Goal: Task Accomplishment & Management: Use online tool/utility

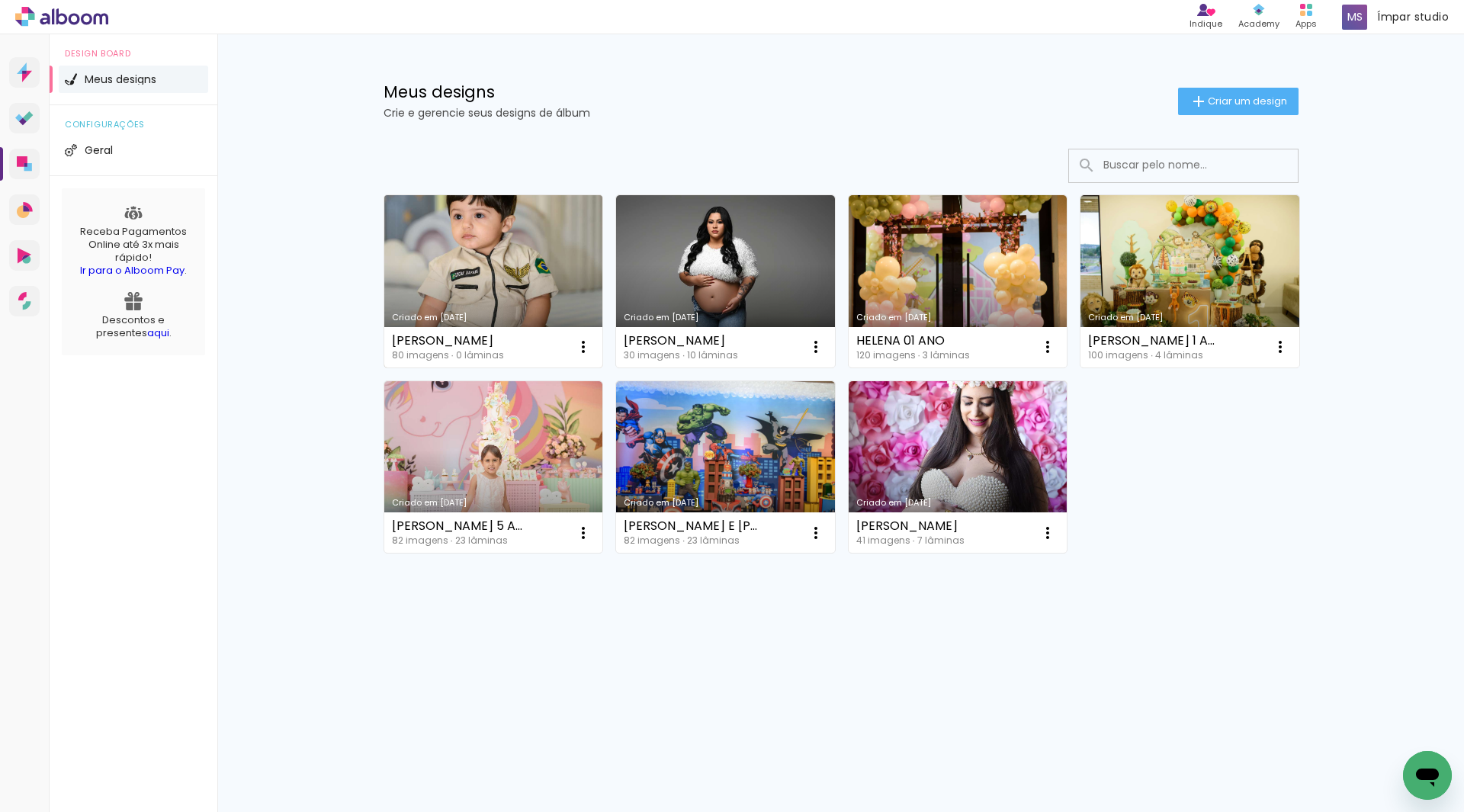
click at [501, 269] on link "Criado em [DATE]" at bounding box center [494, 281] width 219 height 173
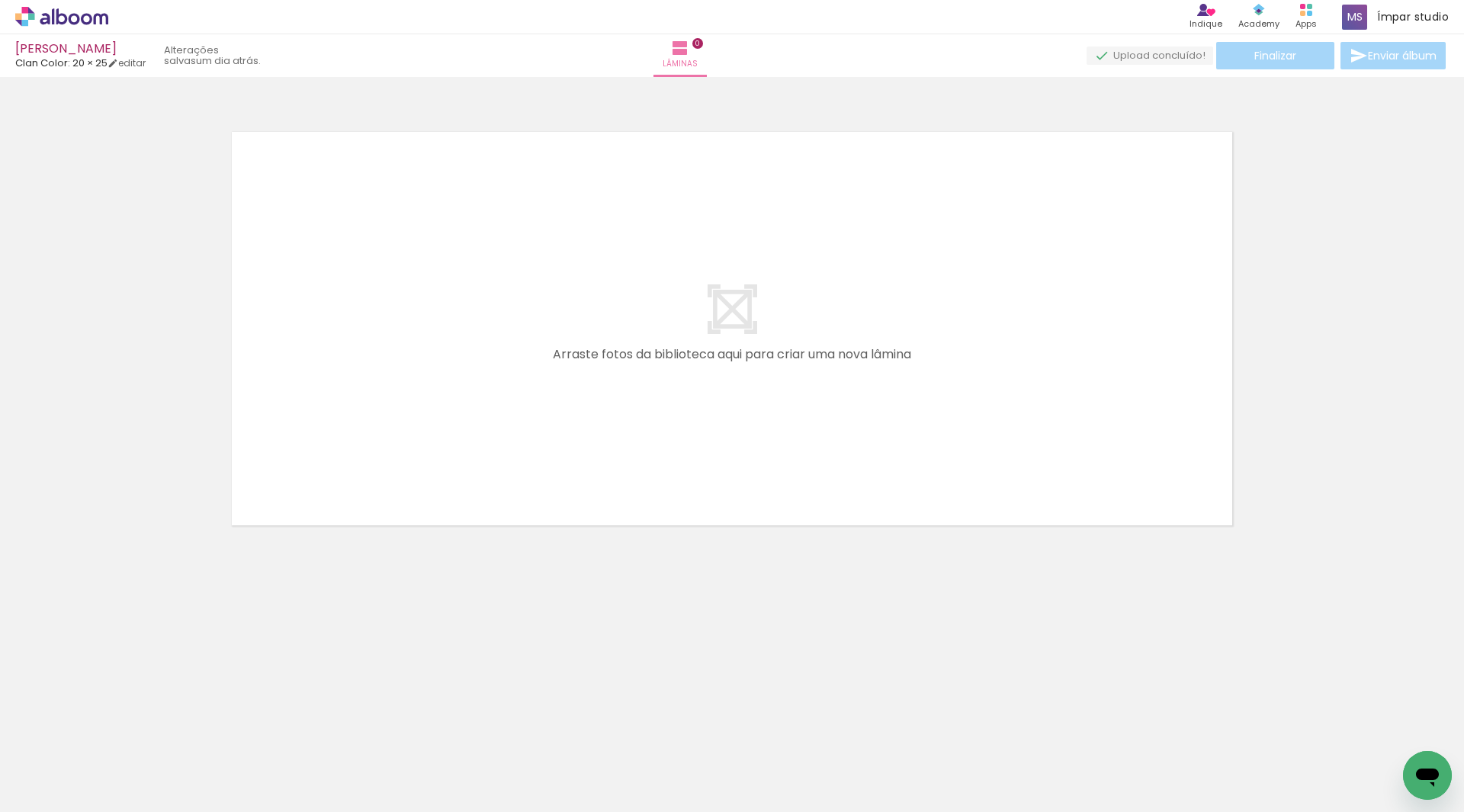
click at [732, 300] on quentale-layouter at bounding box center [732, 328] width 1022 height 415
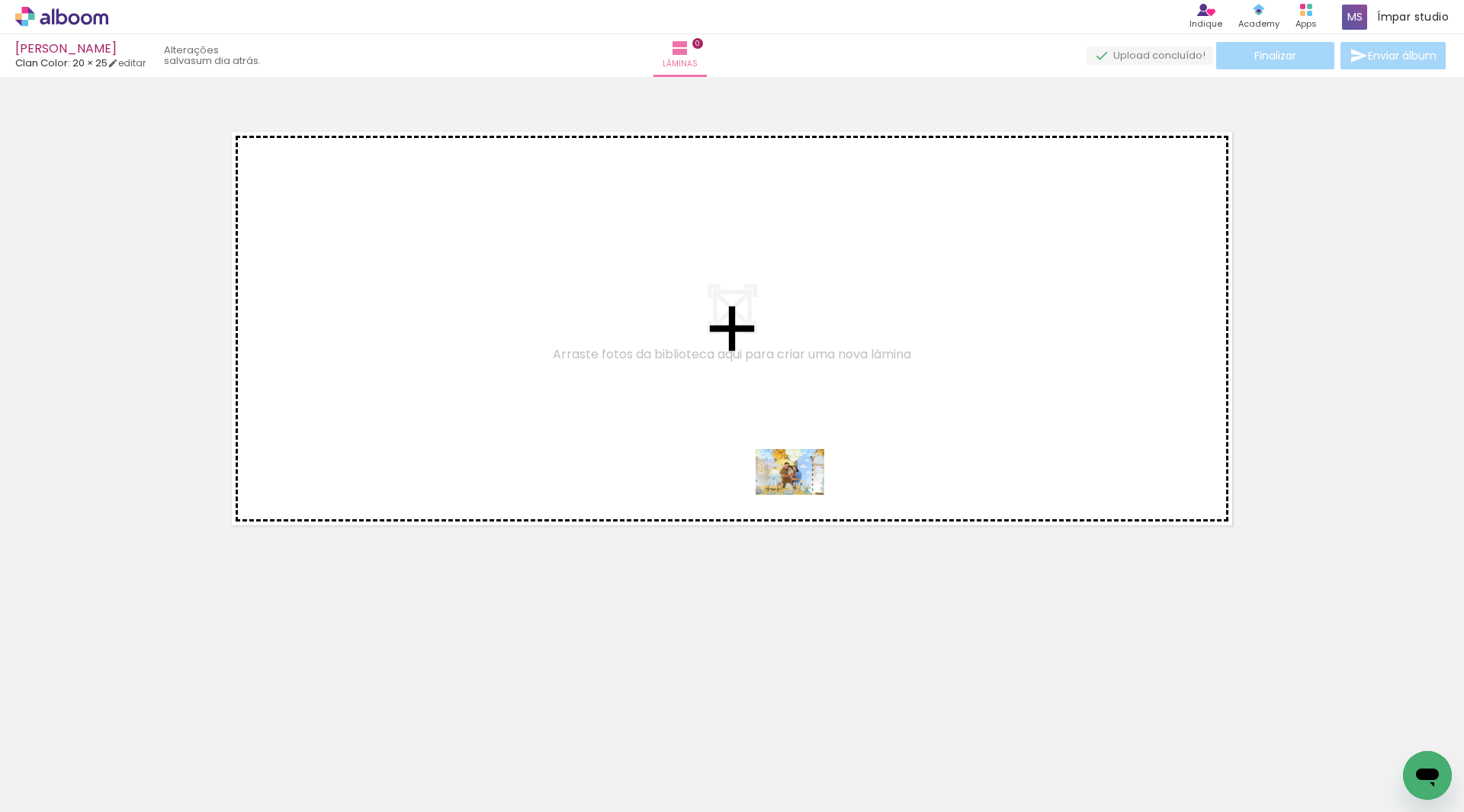
drag, startPoint x: 1095, startPoint y: 761, endPoint x: 801, endPoint y: 495, distance: 396.5
click at [801, 495] on quentale-workspace at bounding box center [732, 406] width 1464 height 812
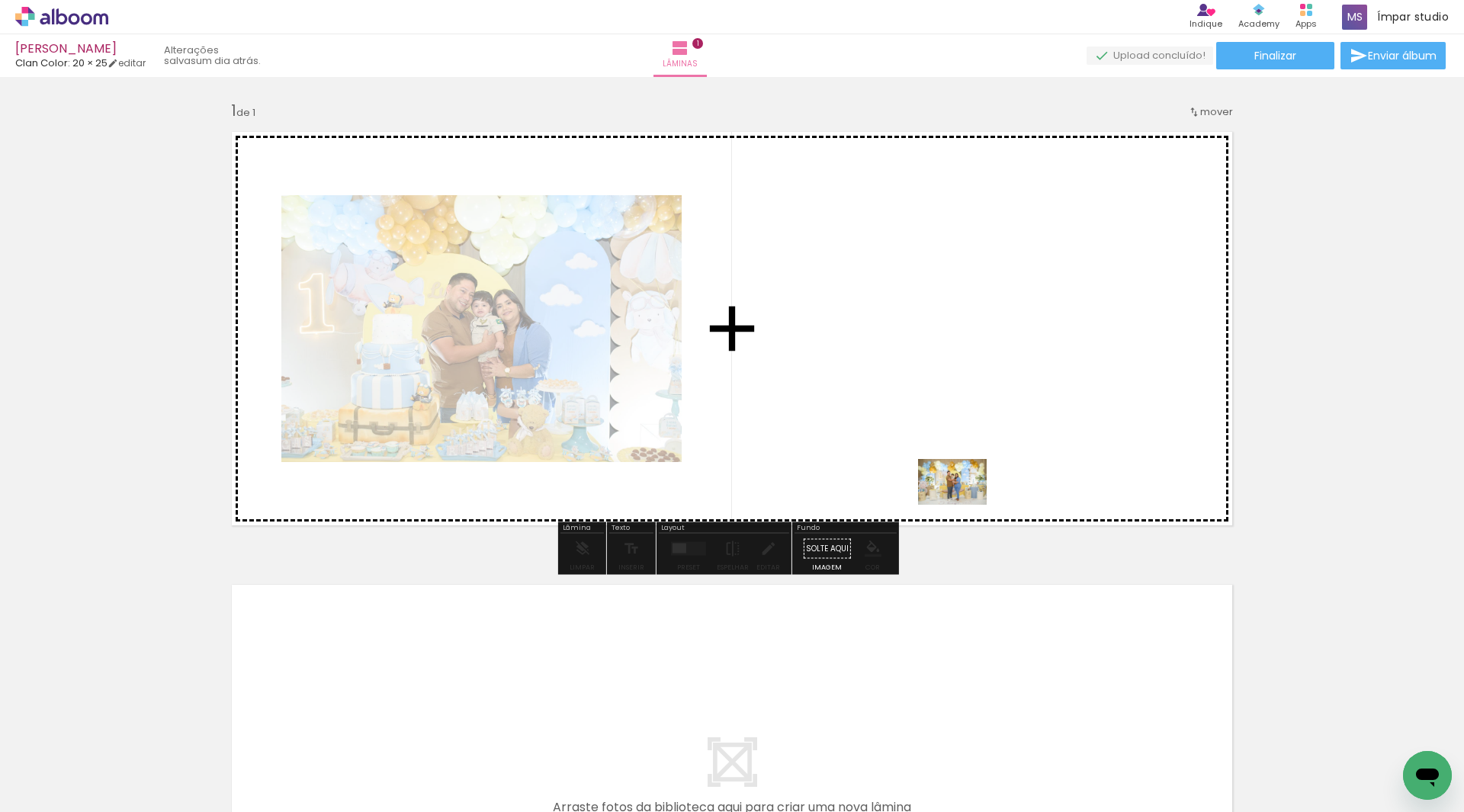
drag, startPoint x: 1180, startPoint y: 768, endPoint x: 918, endPoint y: 441, distance: 419.0
click at [918, 441] on quentale-workspace at bounding box center [732, 406] width 1464 height 812
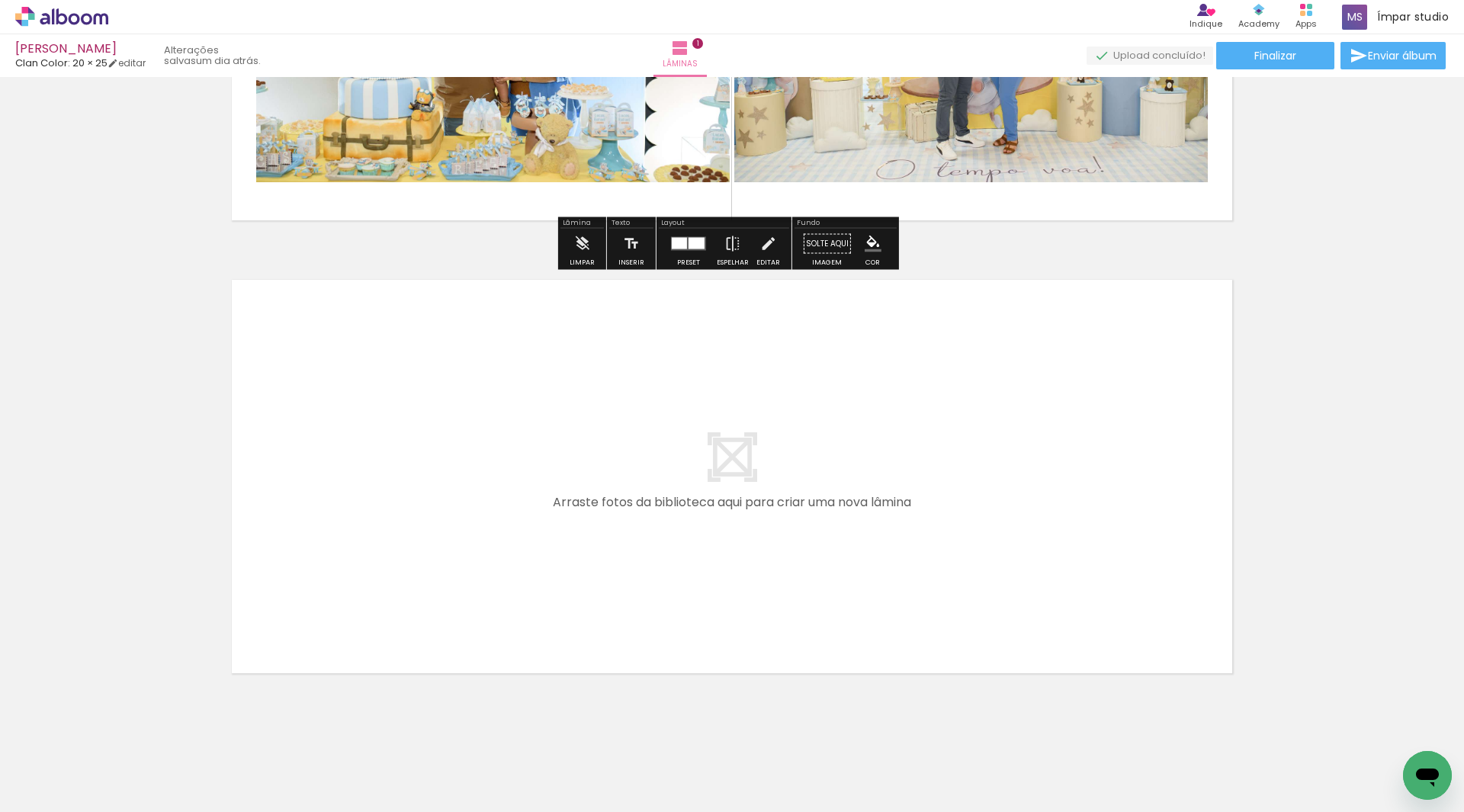
scroll to position [326, 0]
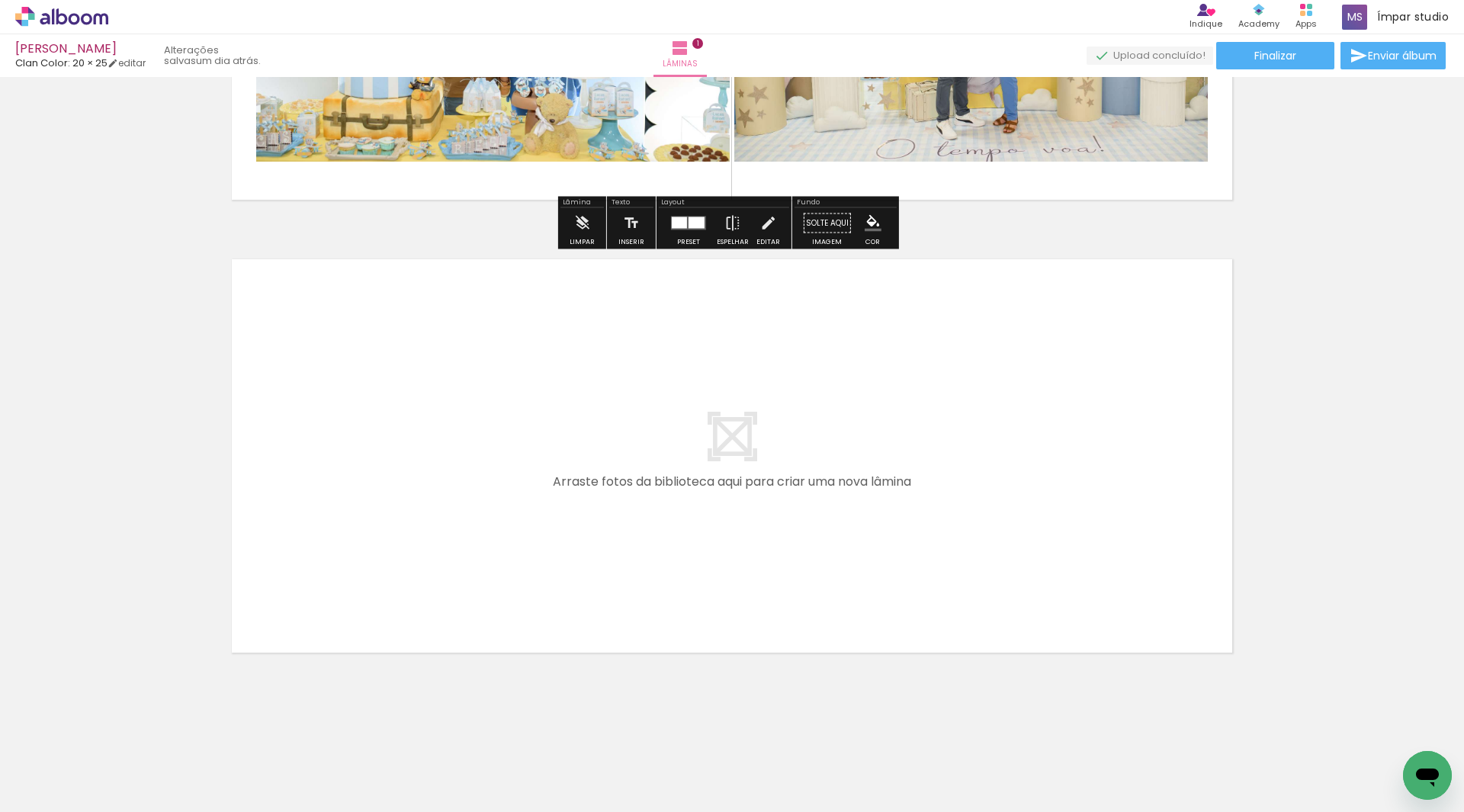
click at [817, 464] on quentale-layouter at bounding box center [732, 456] width 1022 height 415
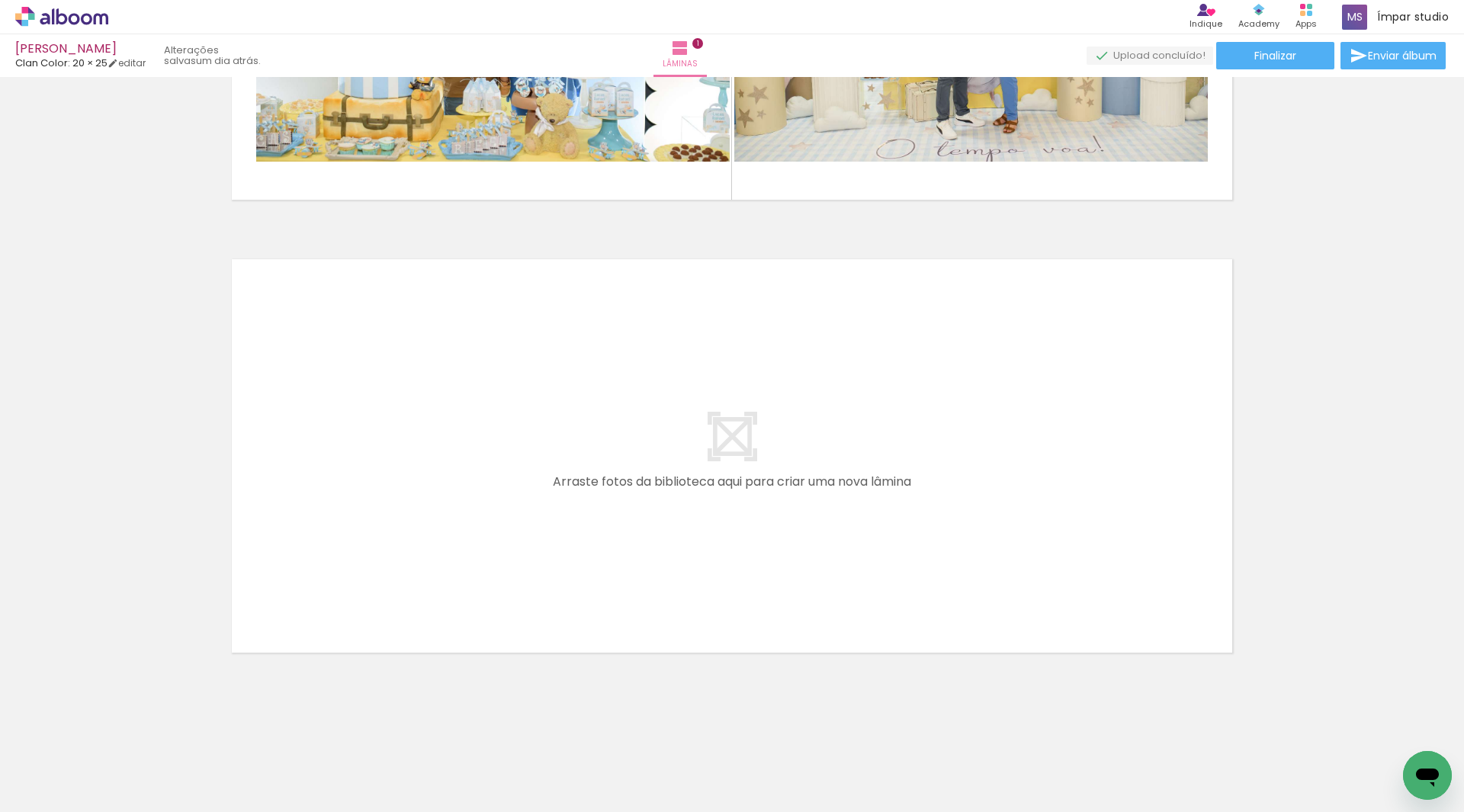
click at [165, 770] on div at bounding box center [153, 760] width 51 height 75
click at [175, 770] on div at bounding box center [152, 761] width 46 height 69
click at [175, 770] on div at bounding box center [152, 761] width 46 height 69
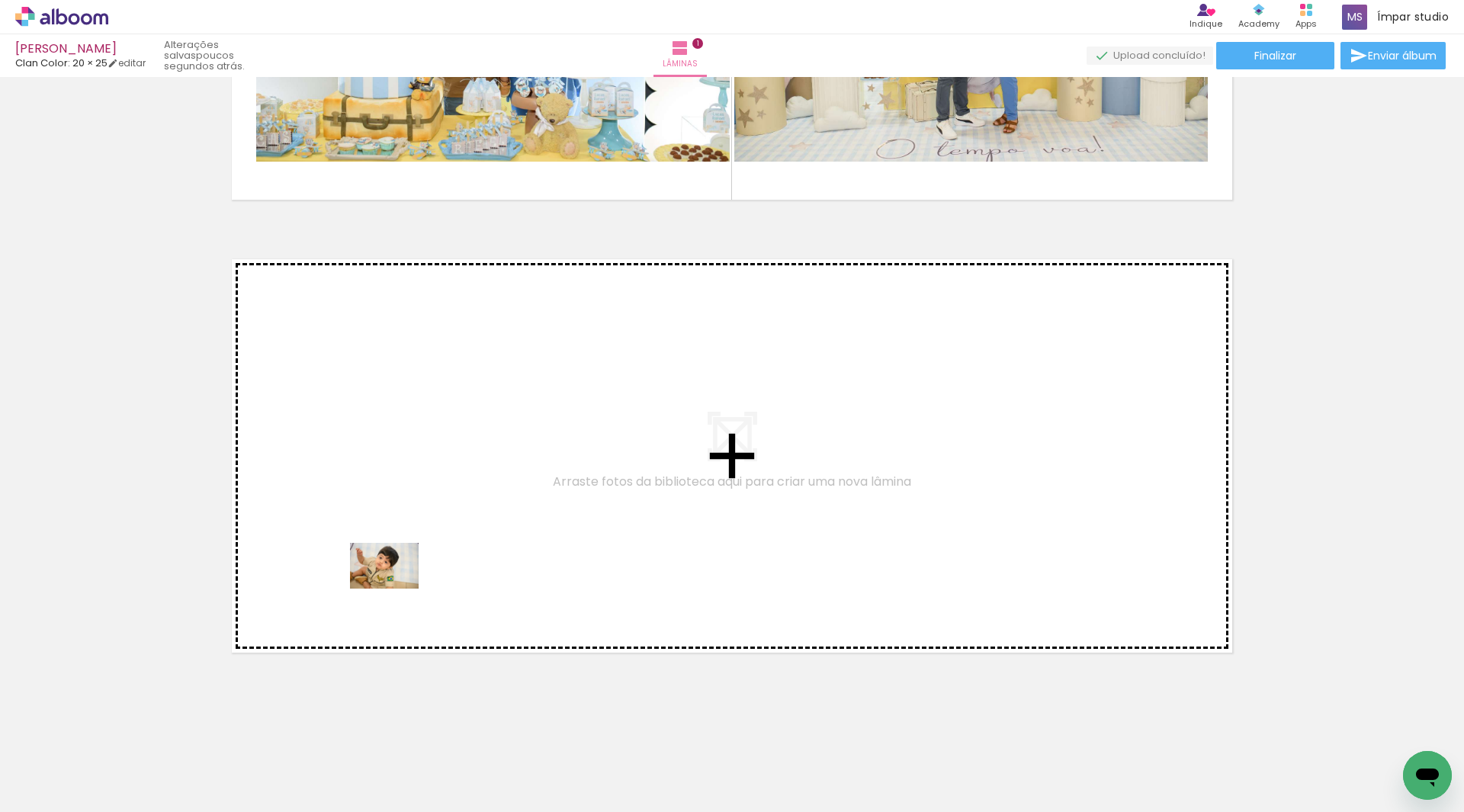
drag, startPoint x: 253, startPoint y: 773, endPoint x: 396, endPoint y: 589, distance: 233.0
click at [396, 589] on quentale-workspace at bounding box center [732, 406] width 1464 height 812
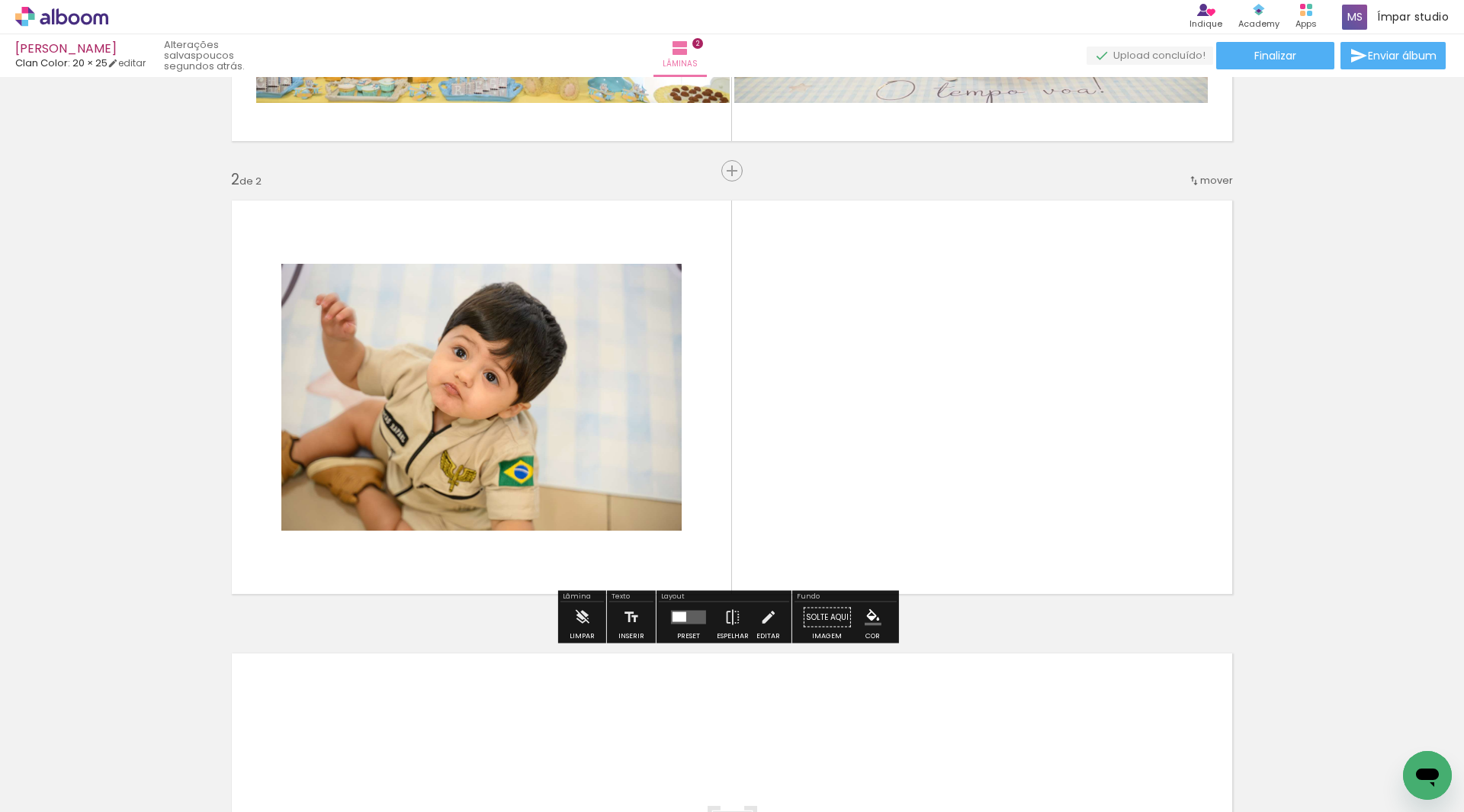
scroll to position [385, 0]
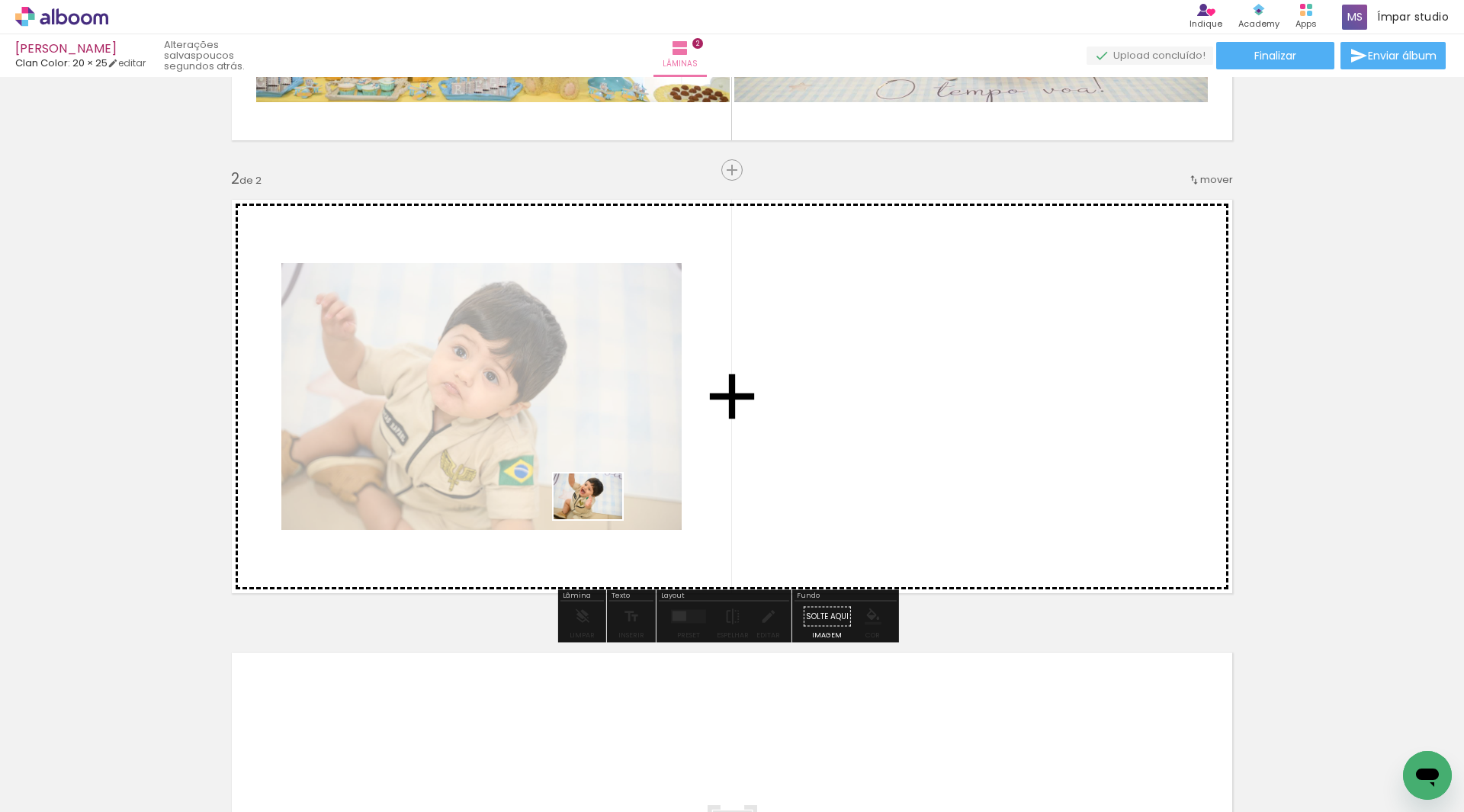
drag, startPoint x: 334, startPoint y: 769, endPoint x: 600, endPoint y: 519, distance: 365.0
click at [600, 519] on quentale-workspace at bounding box center [732, 406] width 1464 height 812
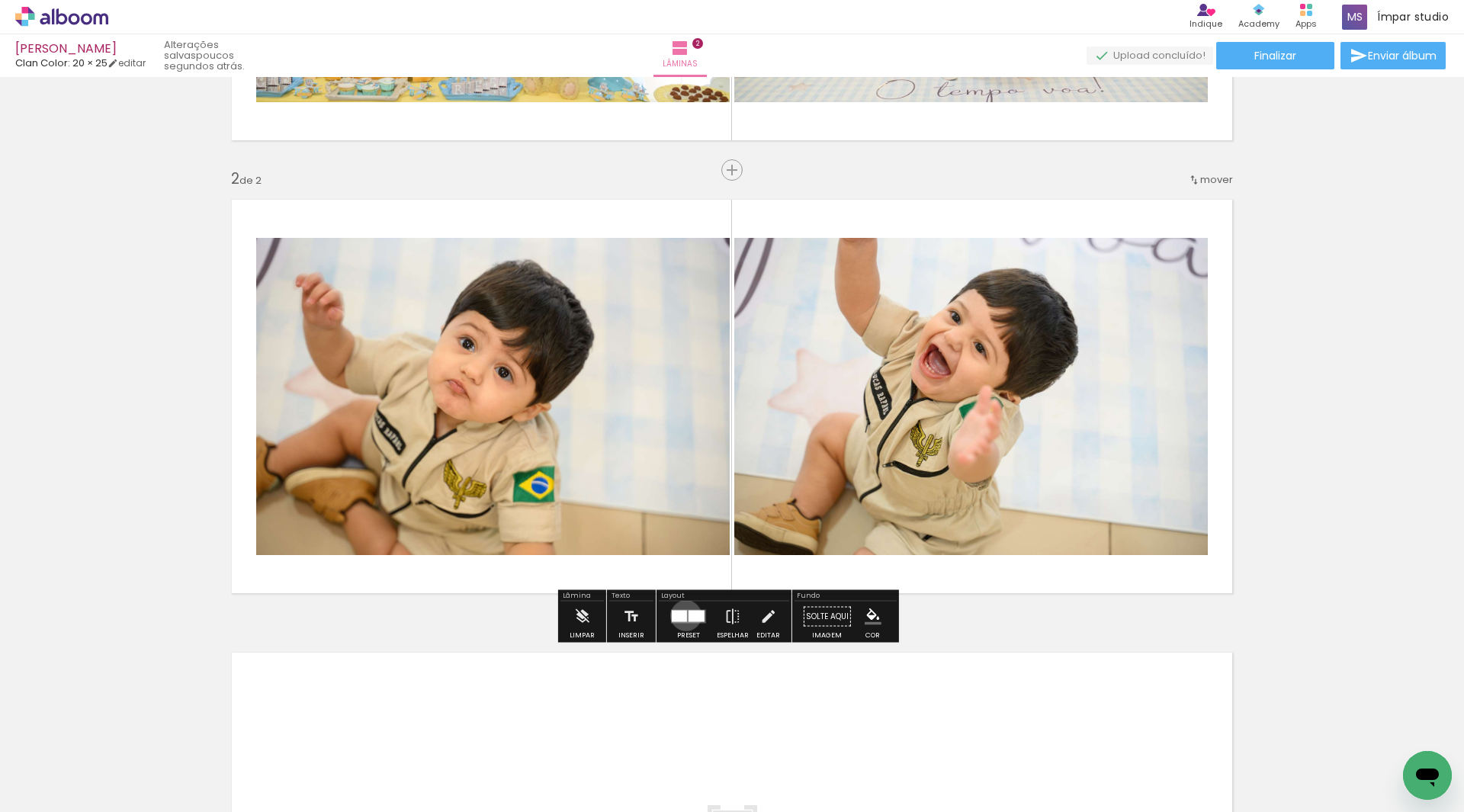
click at [683, 615] on div at bounding box center [679, 616] width 15 height 12
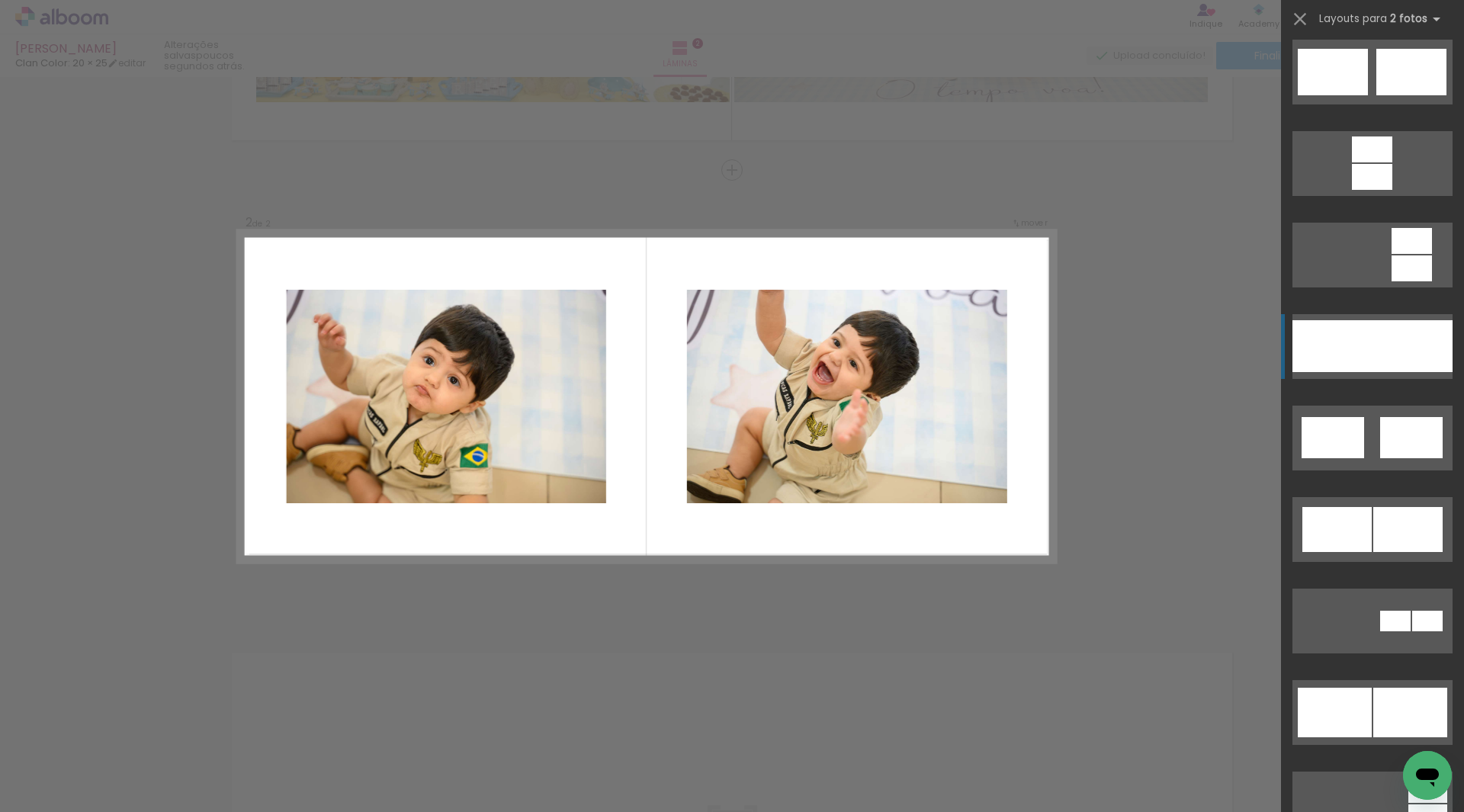
scroll to position [610, 0]
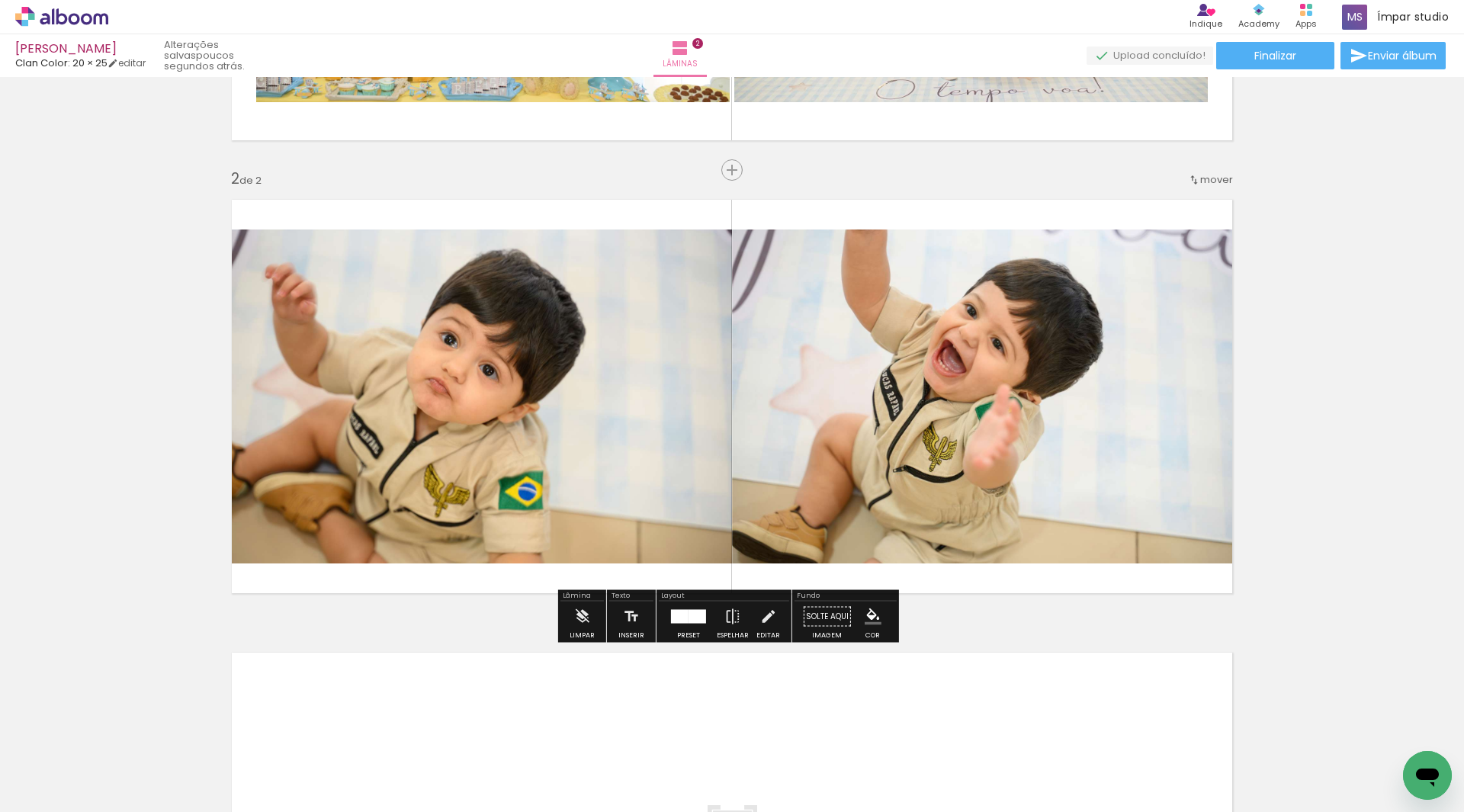
click at [571, 435] on quentale-photo at bounding box center [477, 396] width 511 height 334
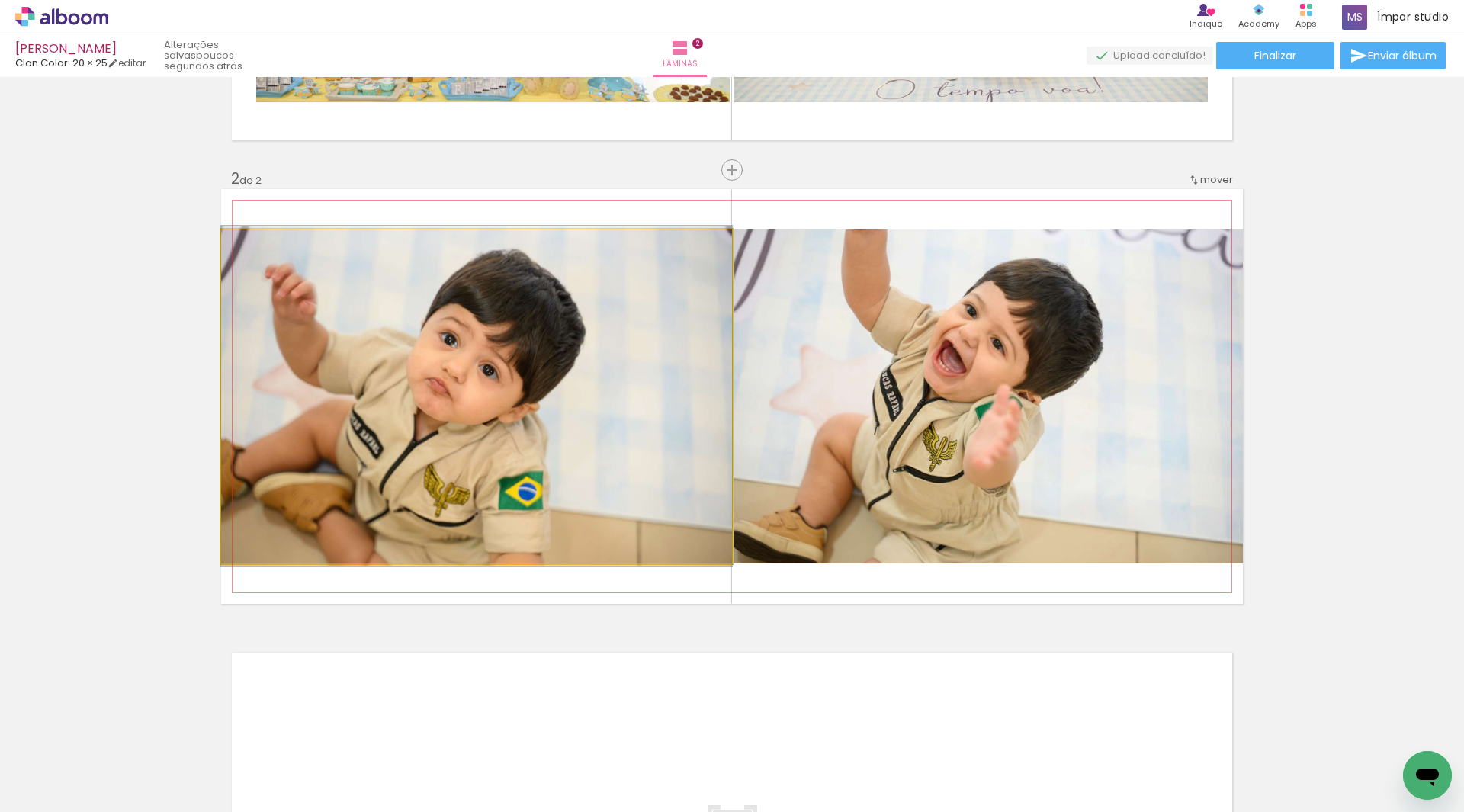
click at [571, 435] on quentale-photo at bounding box center [477, 396] width 511 height 334
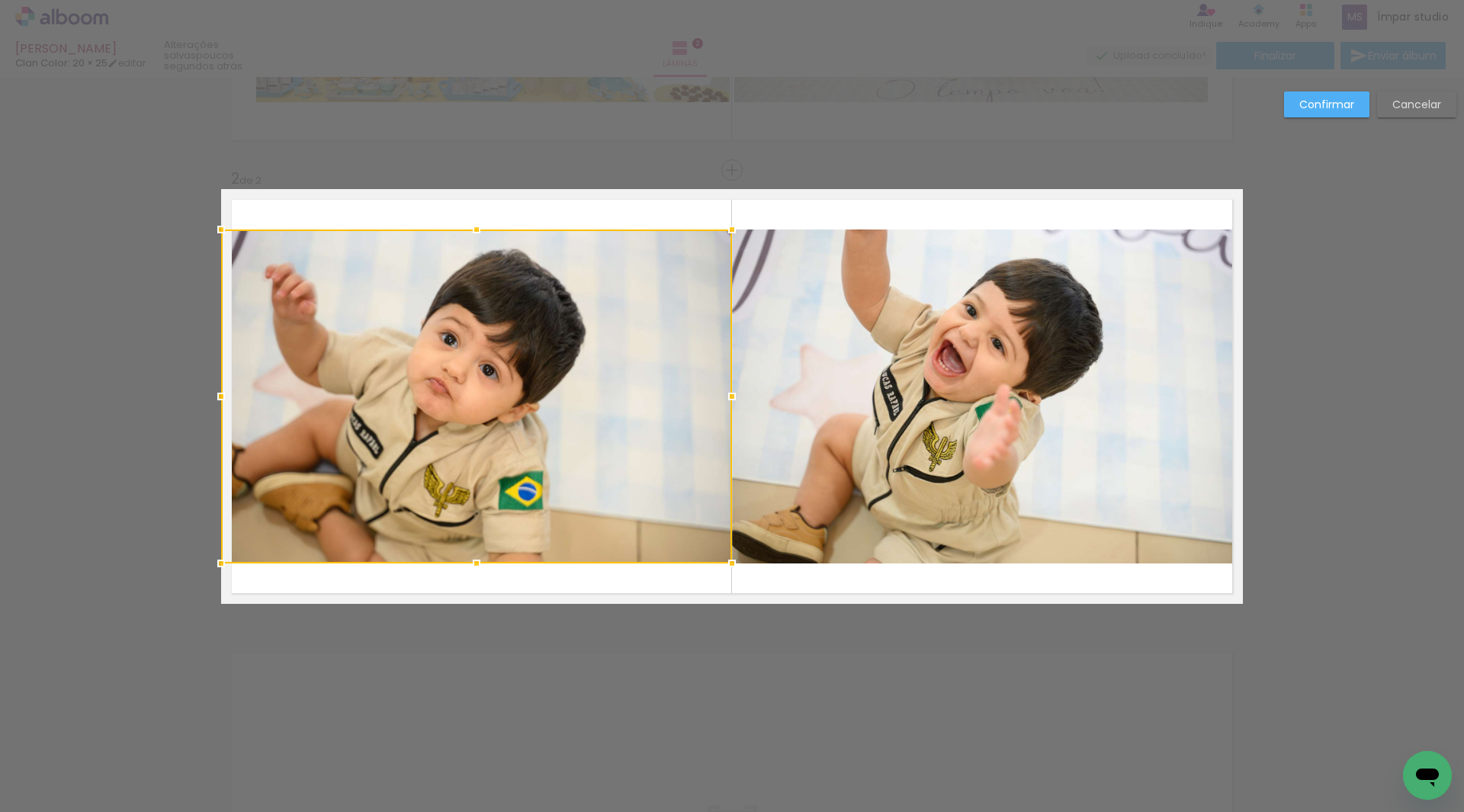
click at [571, 438] on div at bounding box center [477, 396] width 511 height 334
click at [170, 399] on div "Confirmar Cancelar" at bounding box center [732, 389] width 1464 height 1395
click at [173, 440] on div "Confirmar Cancelar" at bounding box center [732, 389] width 1464 height 1395
click at [0, 0] on slot "Confirmar" at bounding box center [0, 0] width 0 height 0
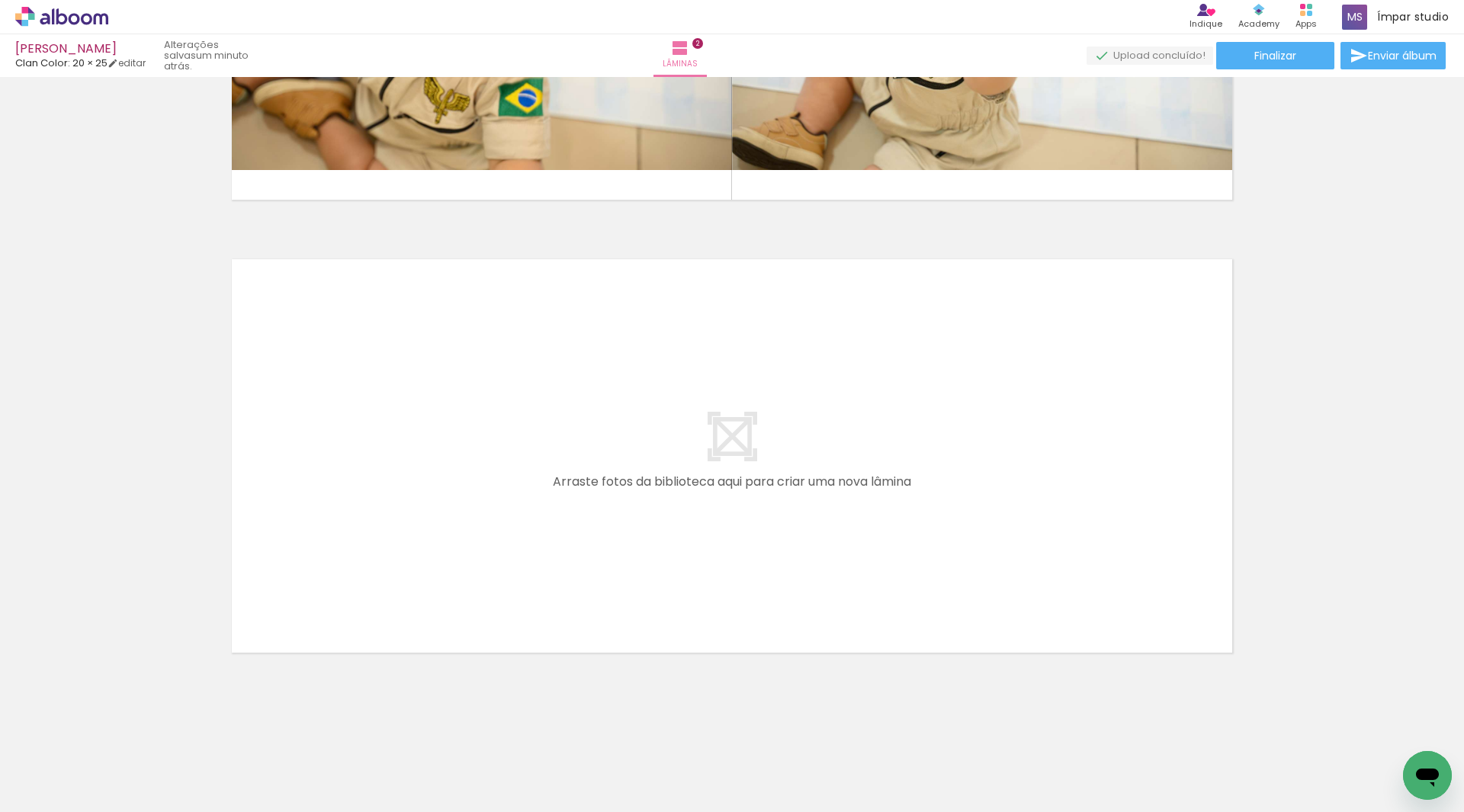
scroll to position [0, 770]
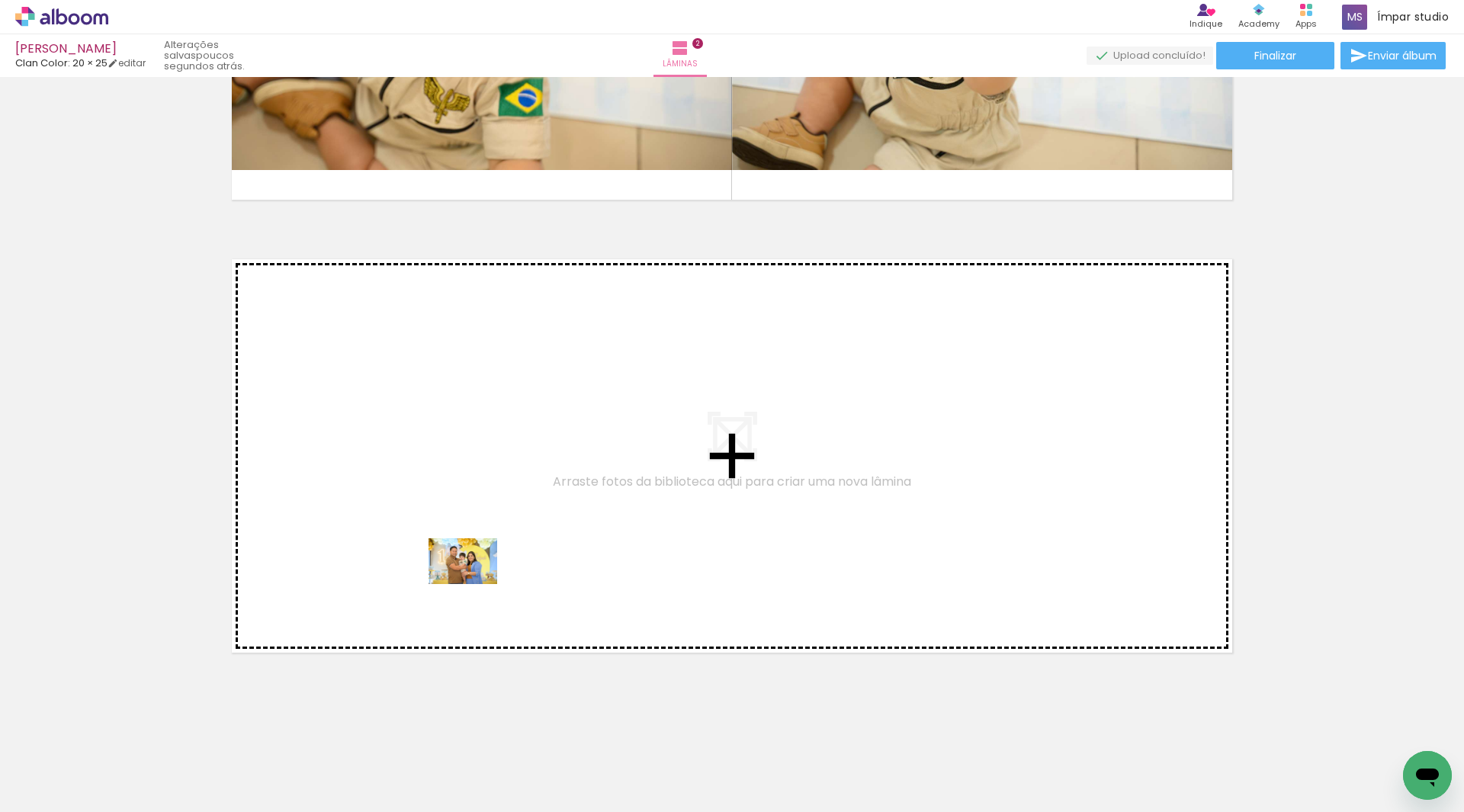
drag, startPoint x: 503, startPoint y: 770, endPoint x: 474, endPoint y: 584, distance: 188.2
click at [474, 584] on quentale-workspace at bounding box center [732, 406] width 1464 height 812
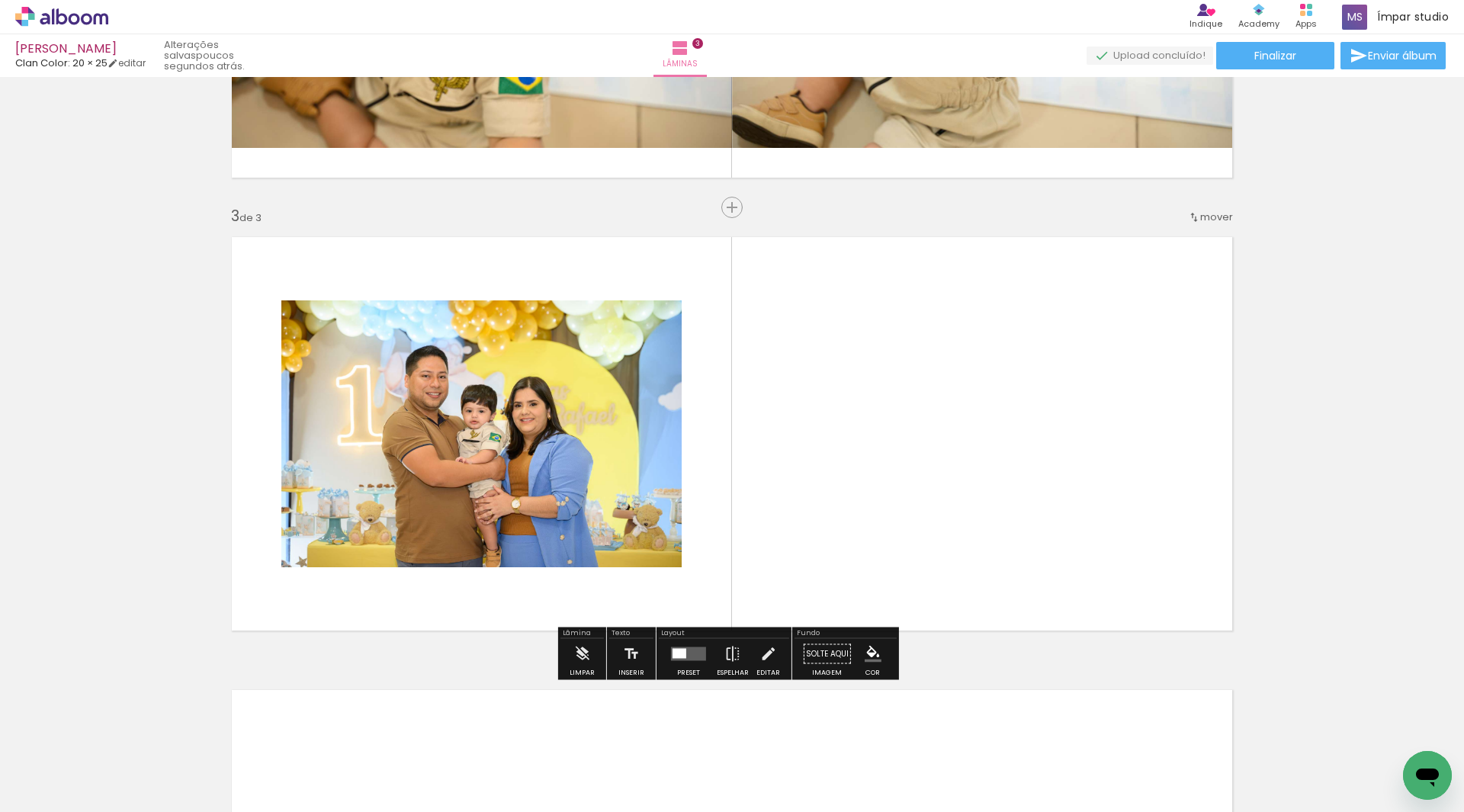
scroll to position [838, 0]
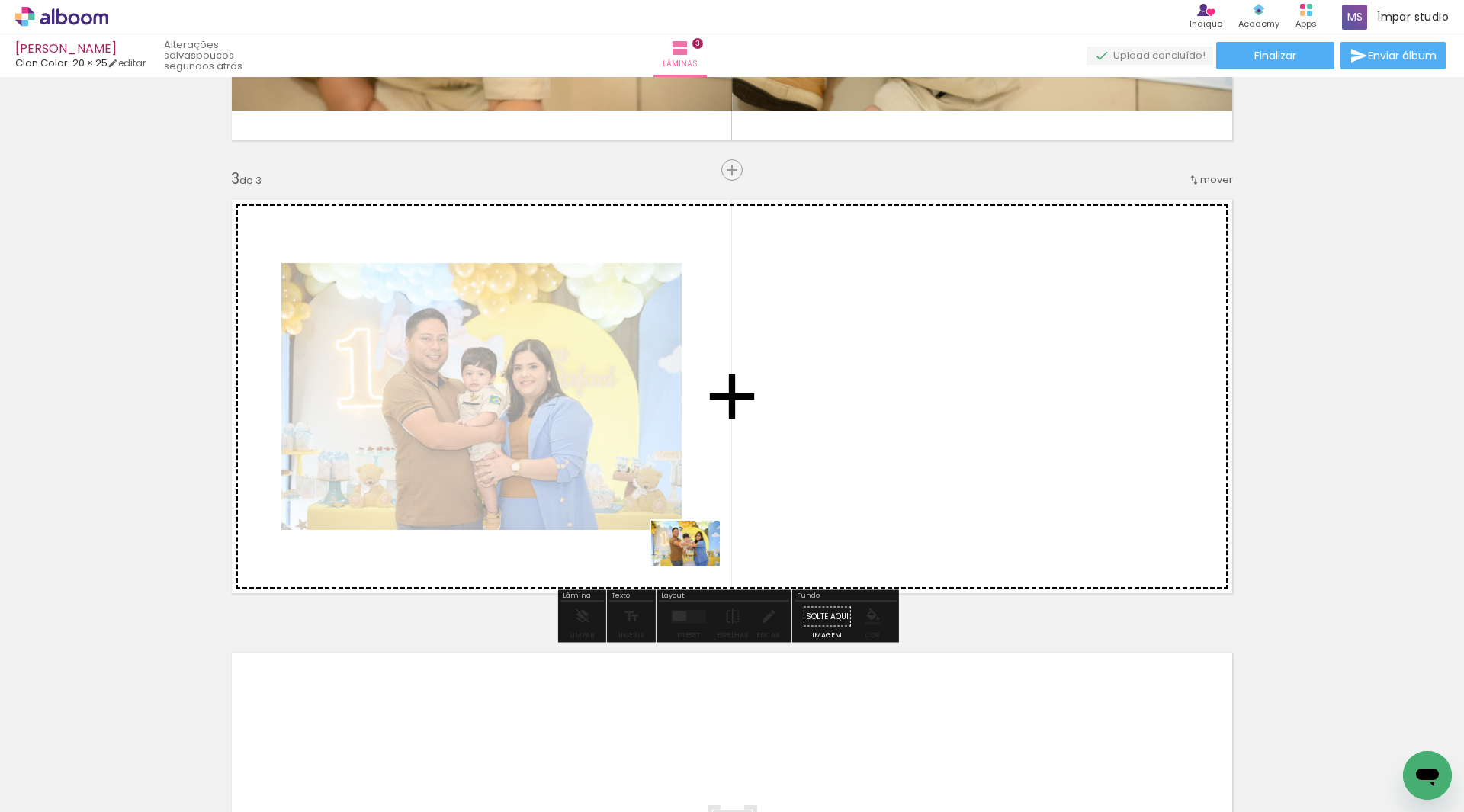
drag, startPoint x: 595, startPoint y: 770, endPoint x: 697, endPoint y: 566, distance: 228.1
click at [697, 566] on quentale-workspace at bounding box center [732, 406] width 1464 height 812
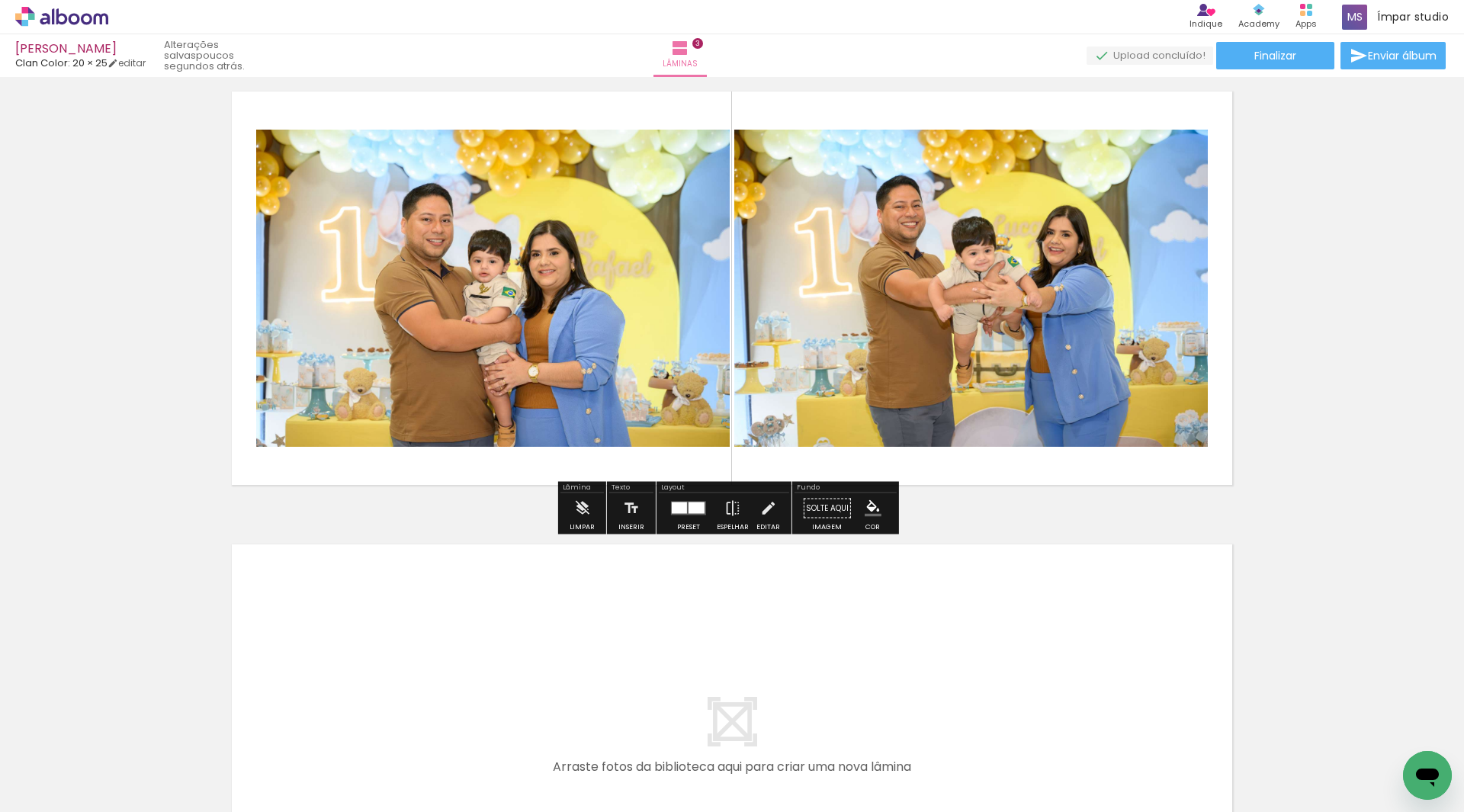
scroll to position [1232, 0]
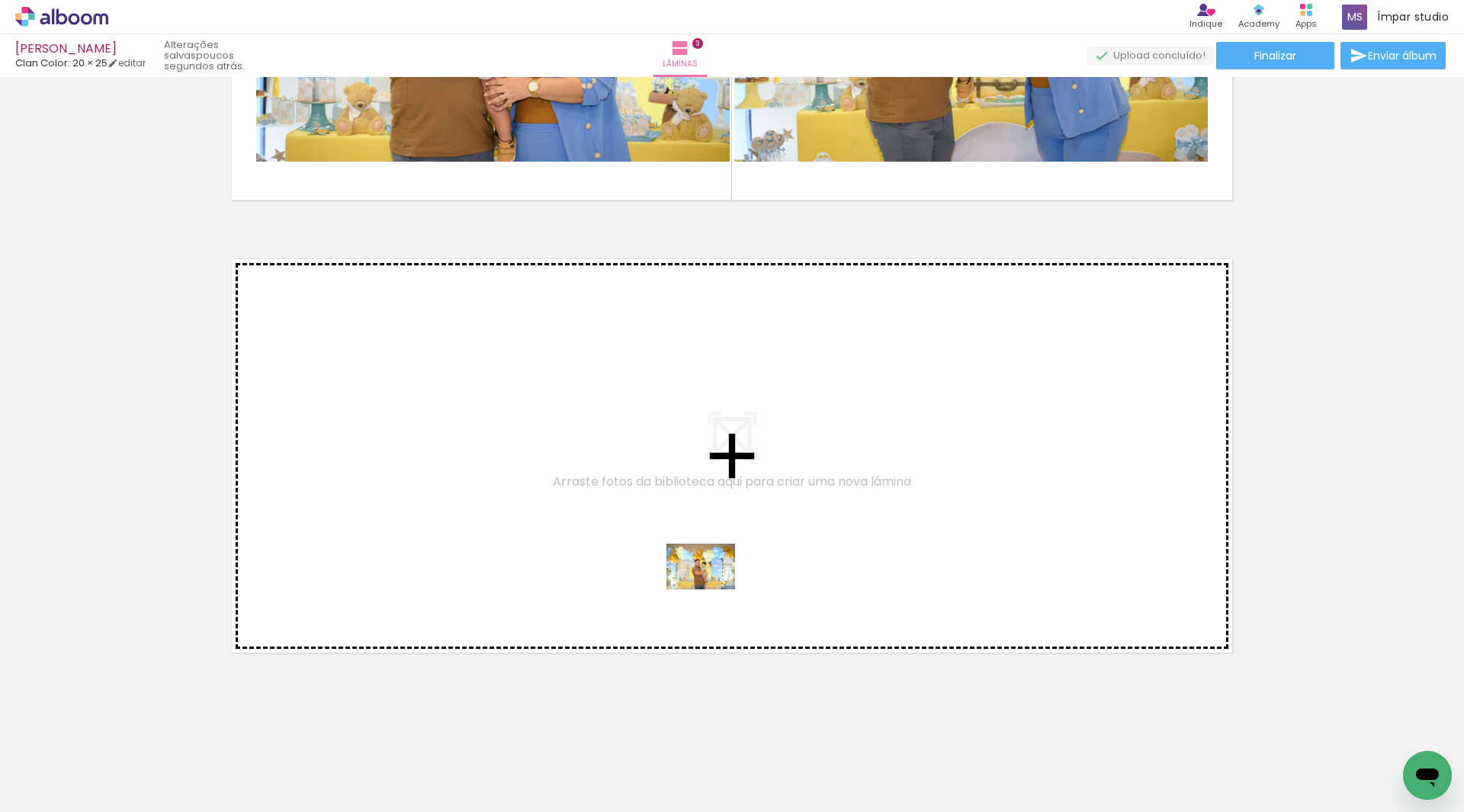
drag, startPoint x: 934, startPoint y: 772, endPoint x: 709, endPoint y: 587, distance: 291.3
click at [709, 587] on quentale-workspace at bounding box center [732, 406] width 1464 height 812
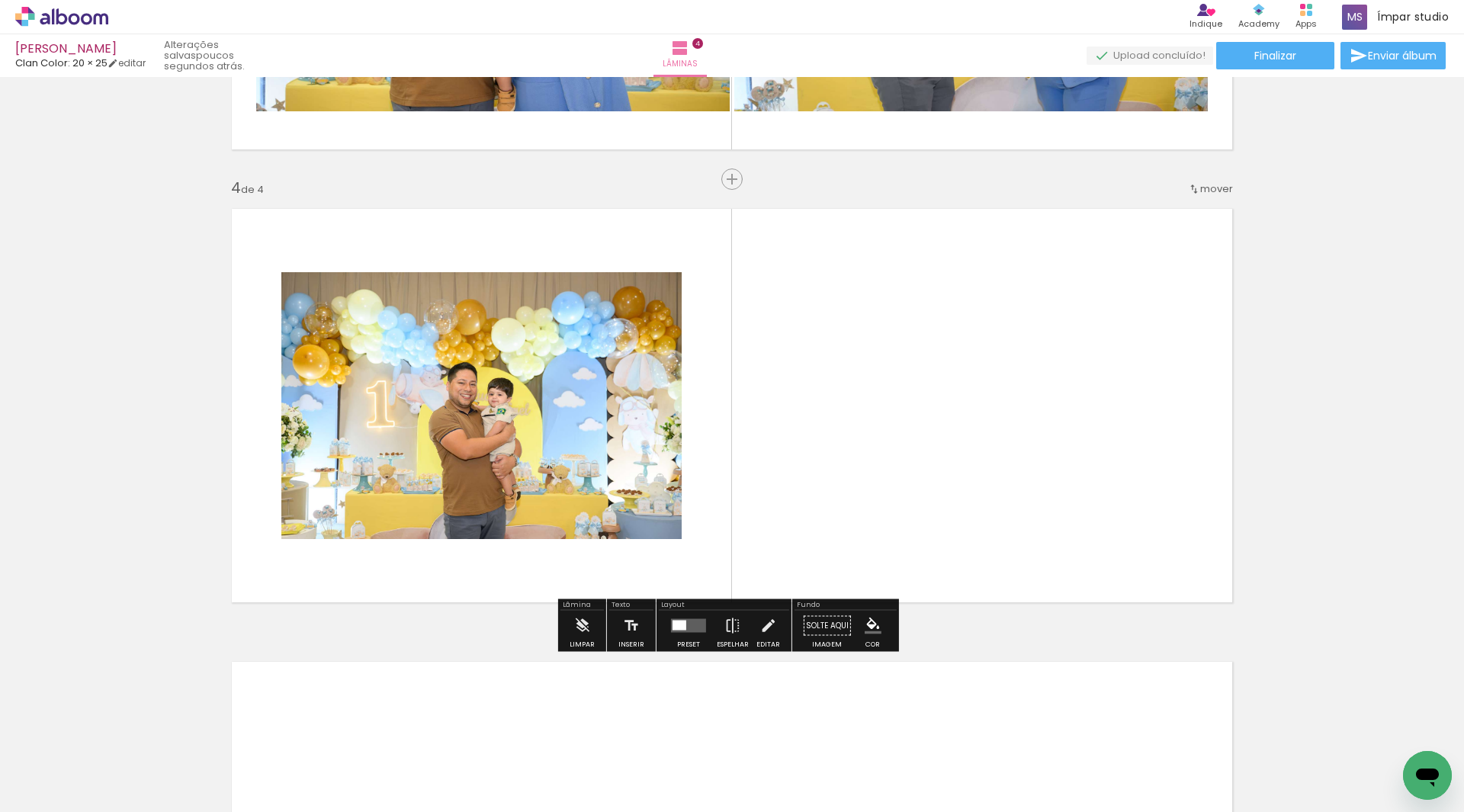
scroll to position [1290, 0]
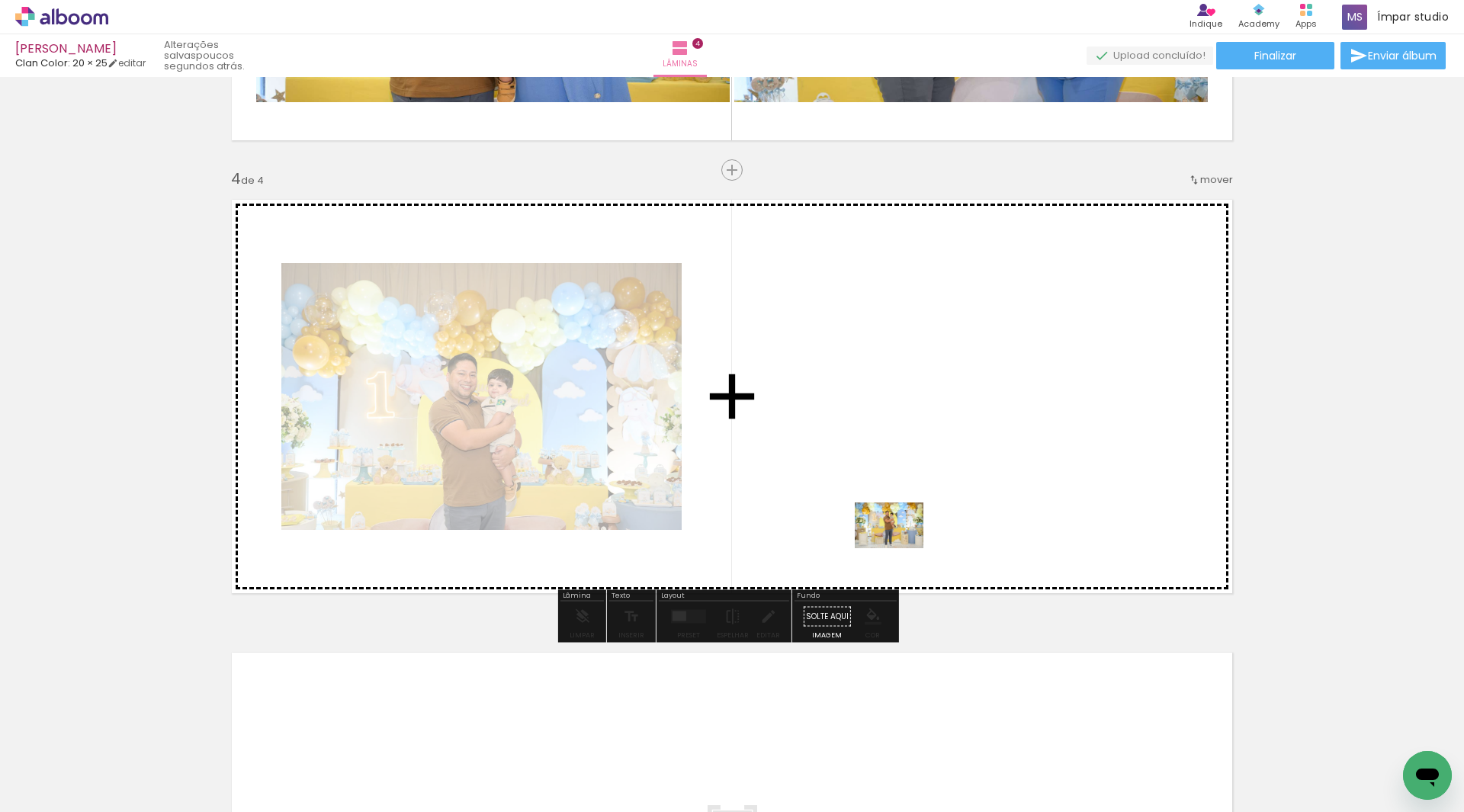
drag, startPoint x: 1040, startPoint y: 756, endPoint x: 901, endPoint y: 548, distance: 250.2
click at [901, 548] on quentale-workspace at bounding box center [732, 406] width 1464 height 812
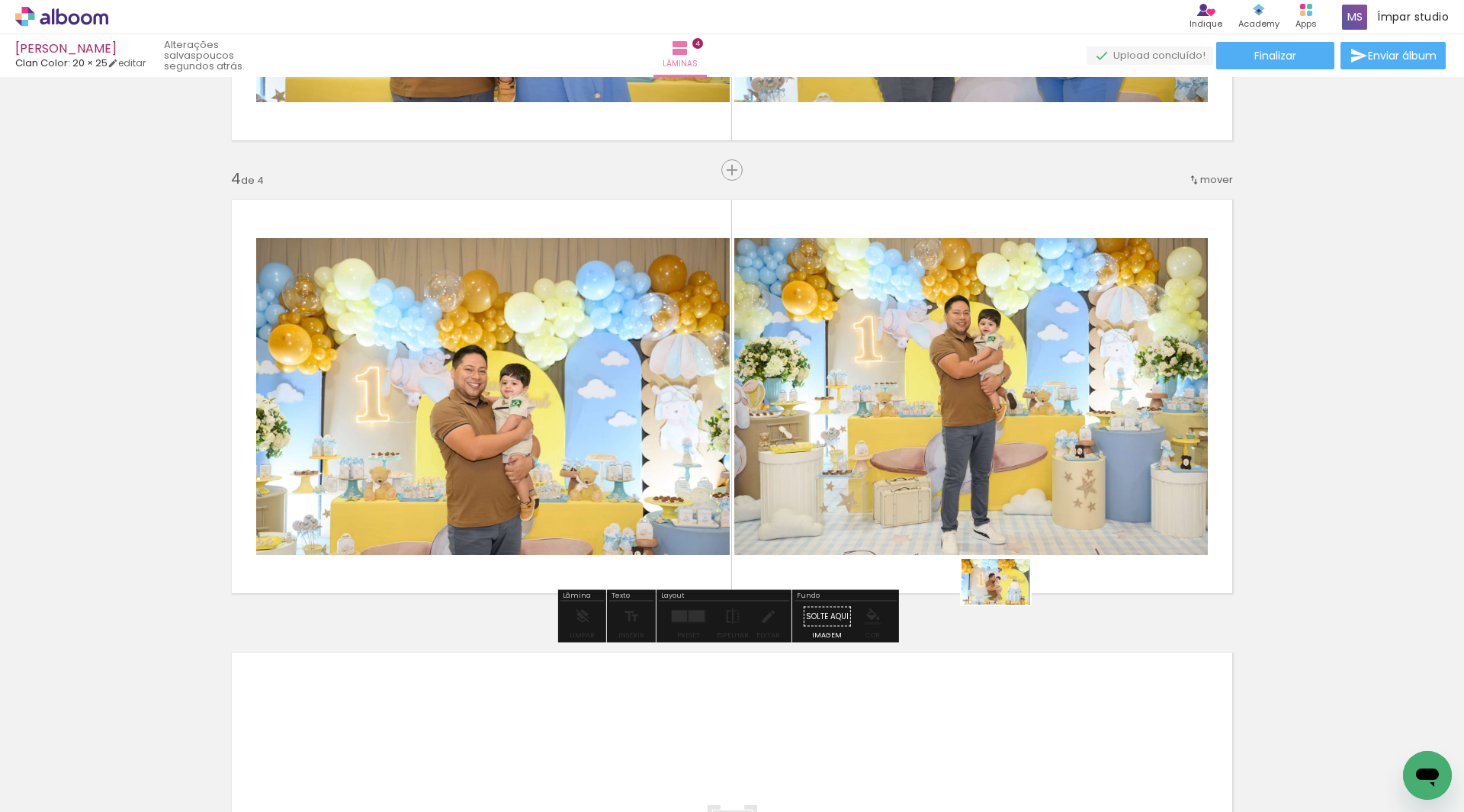
drag, startPoint x: 1113, startPoint y: 770, endPoint x: 1003, endPoint y: 597, distance: 205.0
click at [1003, 597] on quentale-workspace at bounding box center [732, 406] width 1464 height 812
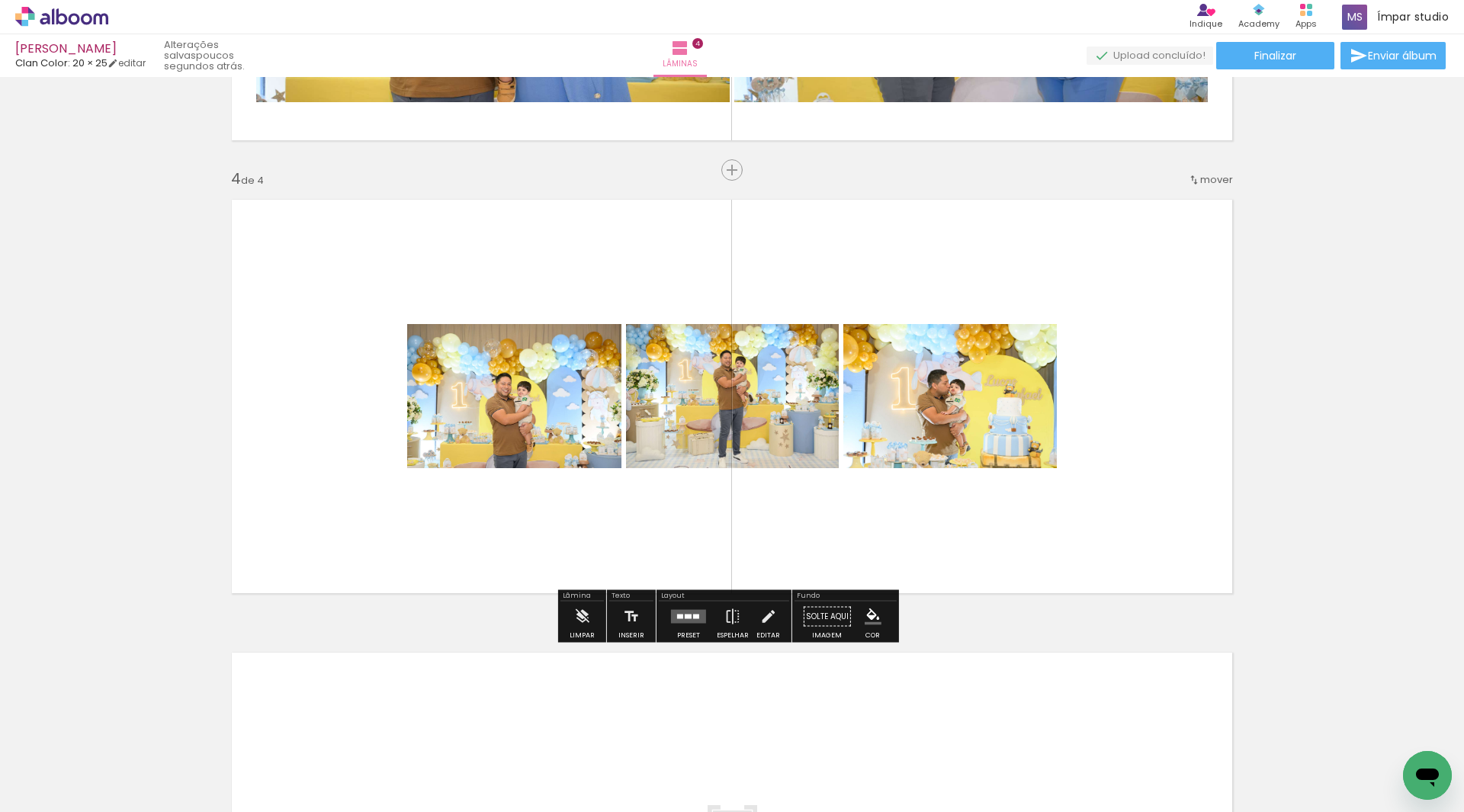
click at [685, 618] on div at bounding box center [688, 617] width 7 height 5
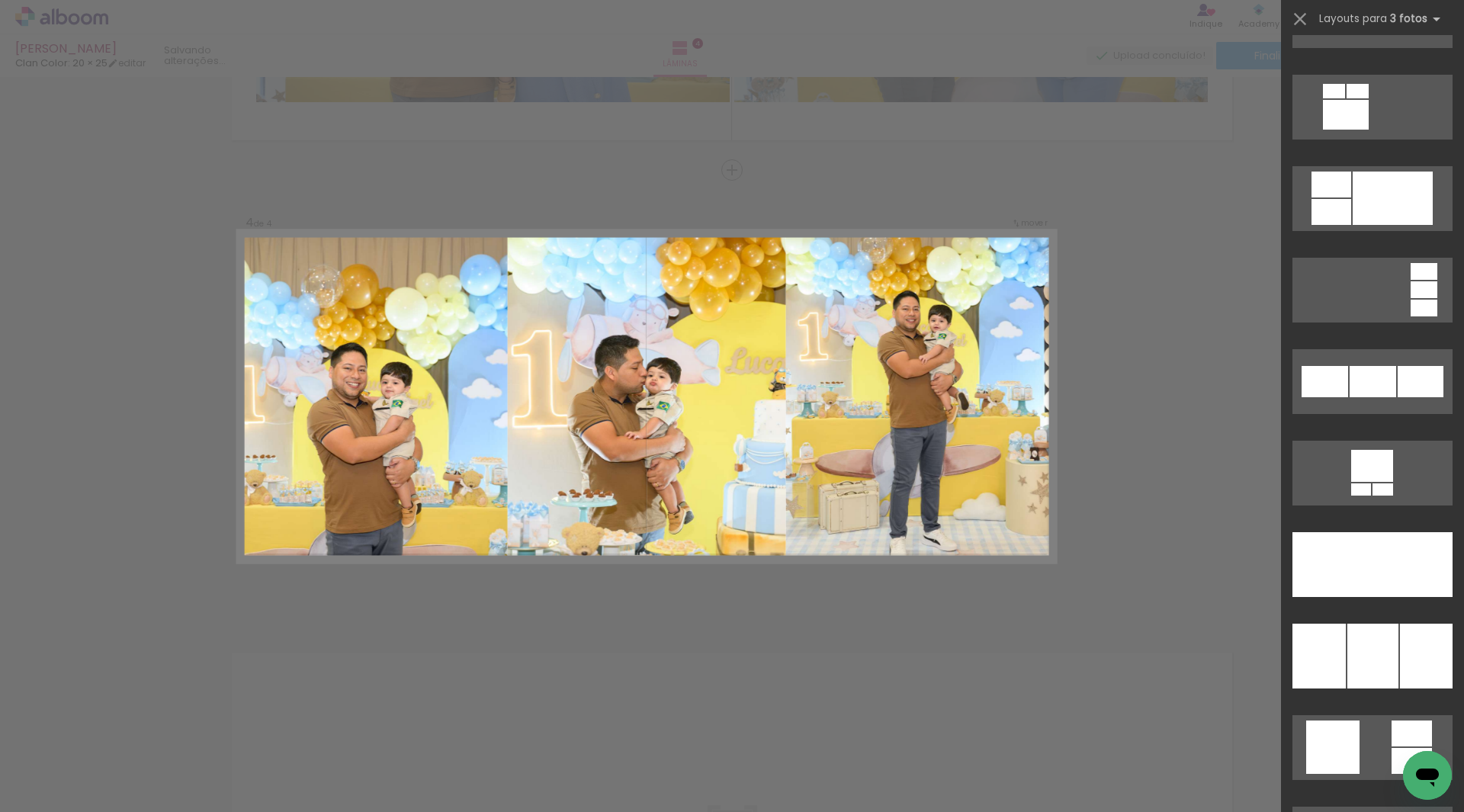
scroll to position [3507, 0]
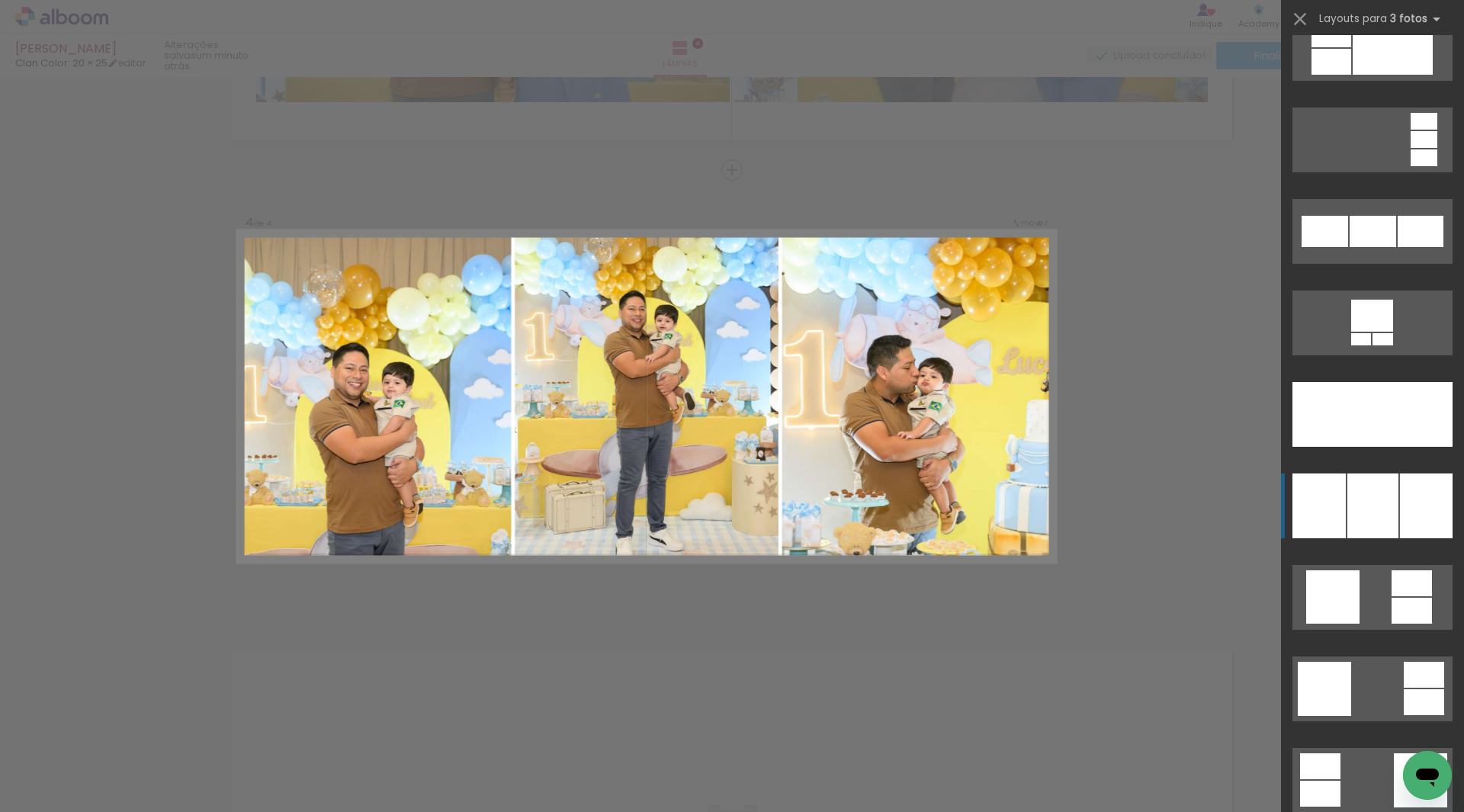
click at [1355, 447] on div at bounding box center [1372, 414] width 56 height 65
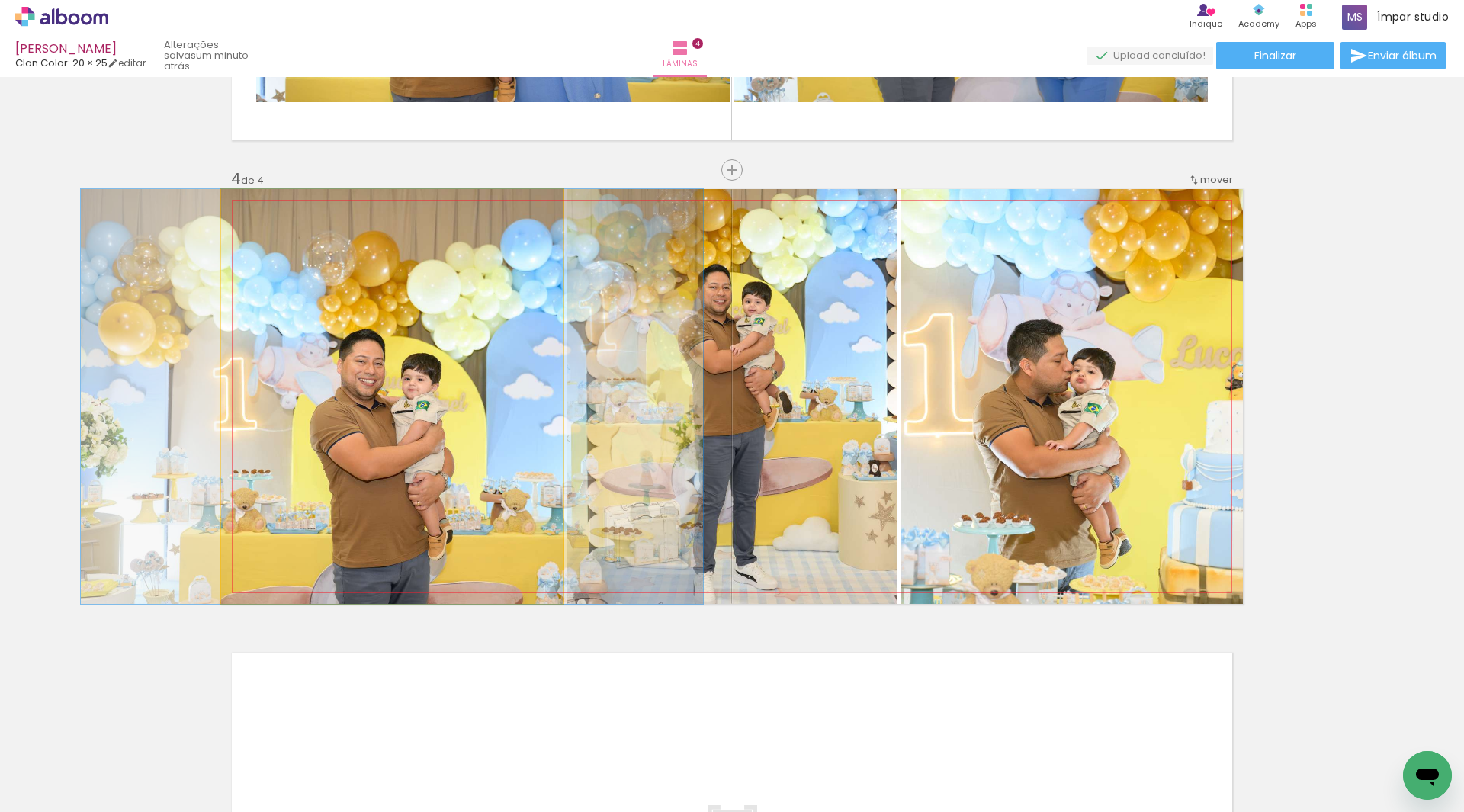
click at [379, 497] on quentale-photo at bounding box center [392, 396] width 342 height 415
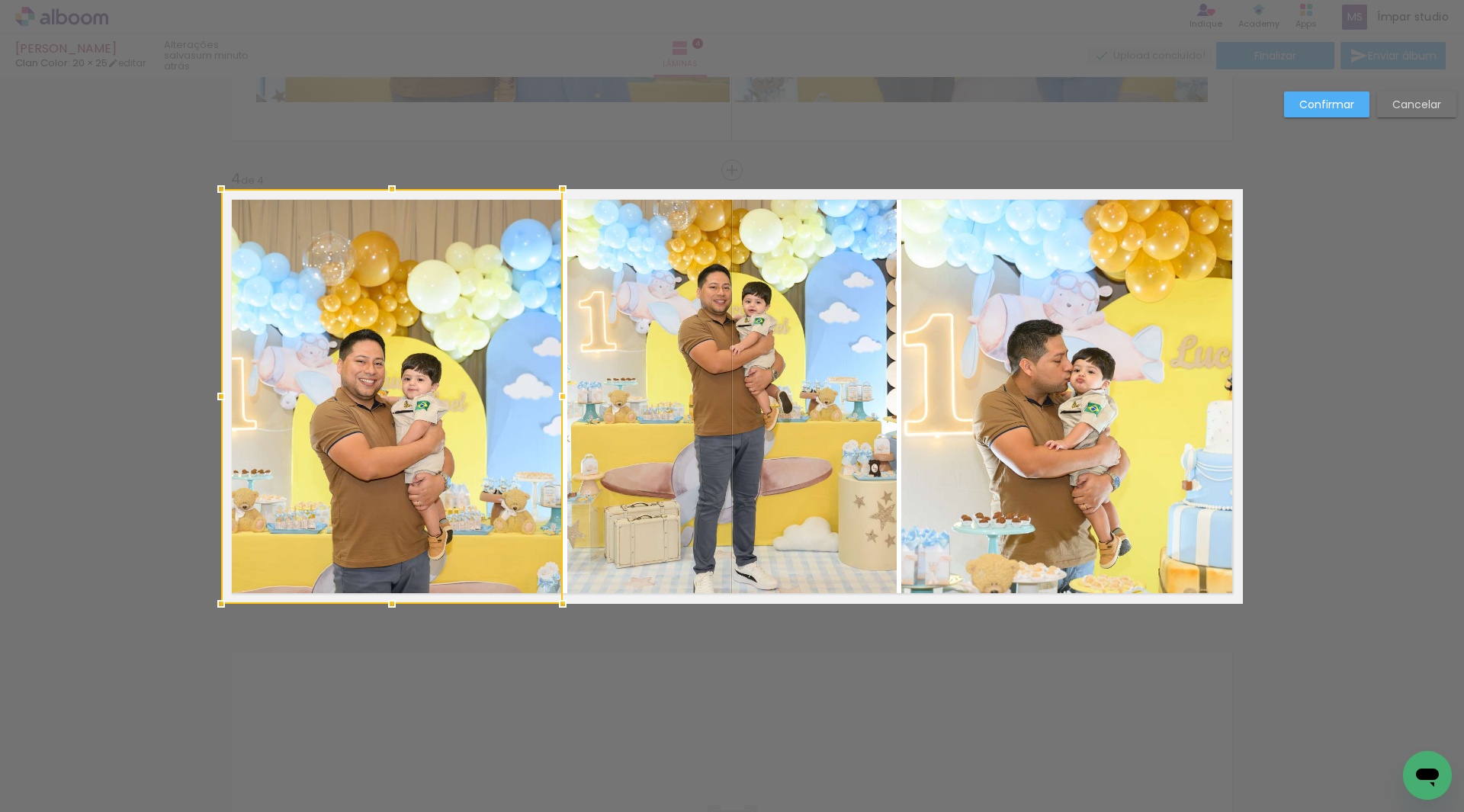
click at [394, 531] on div at bounding box center [392, 396] width 342 height 415
drag, startPoint x: 394, startPoint y: 527, endPoint x: 383, endPoint y: 469, distance: 59.0
click at [383, 469] on div at bounding box center [392, 396] width 342 height 415
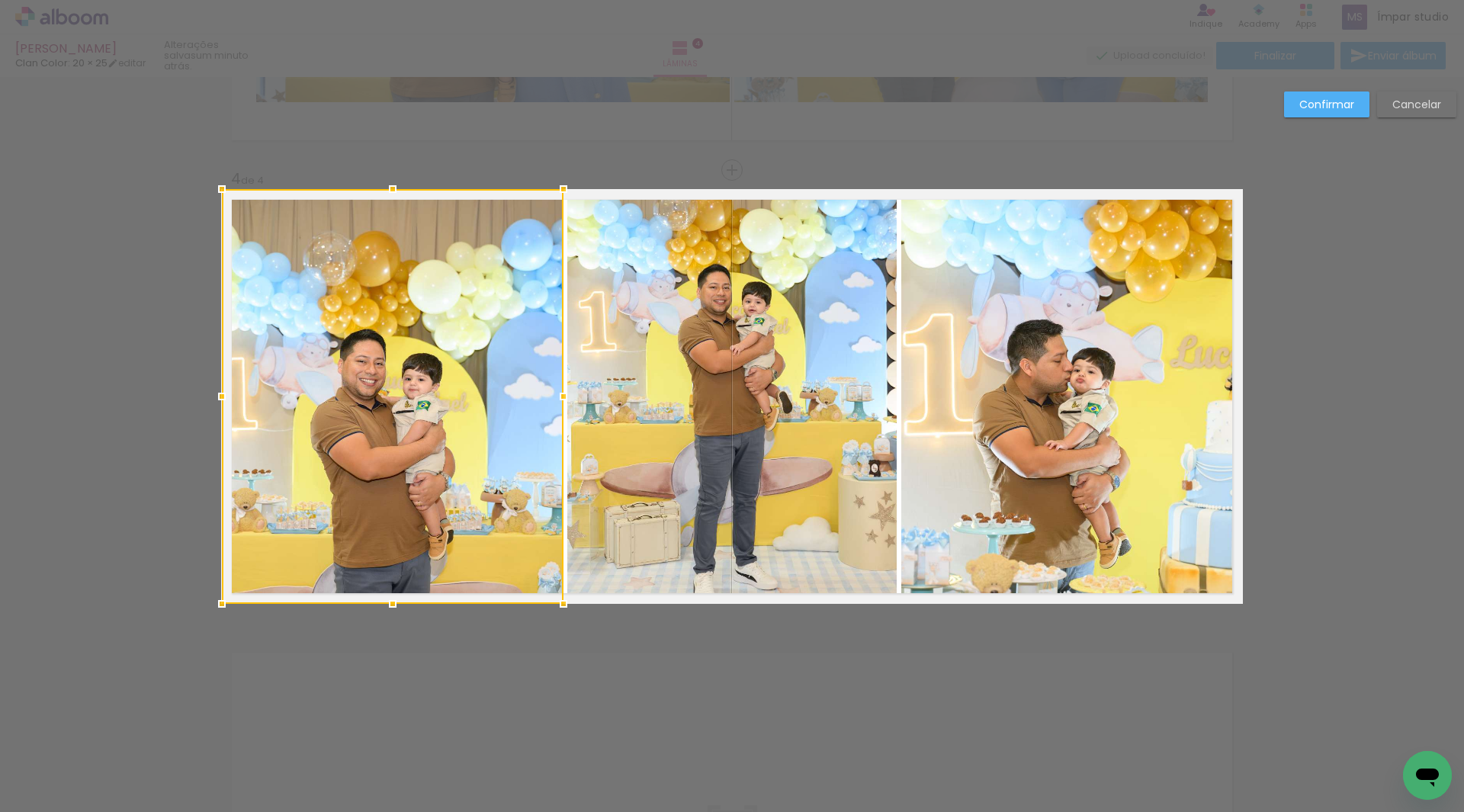
click at [386, 462] on div at bounding box center [392, 396] width 342 height 415
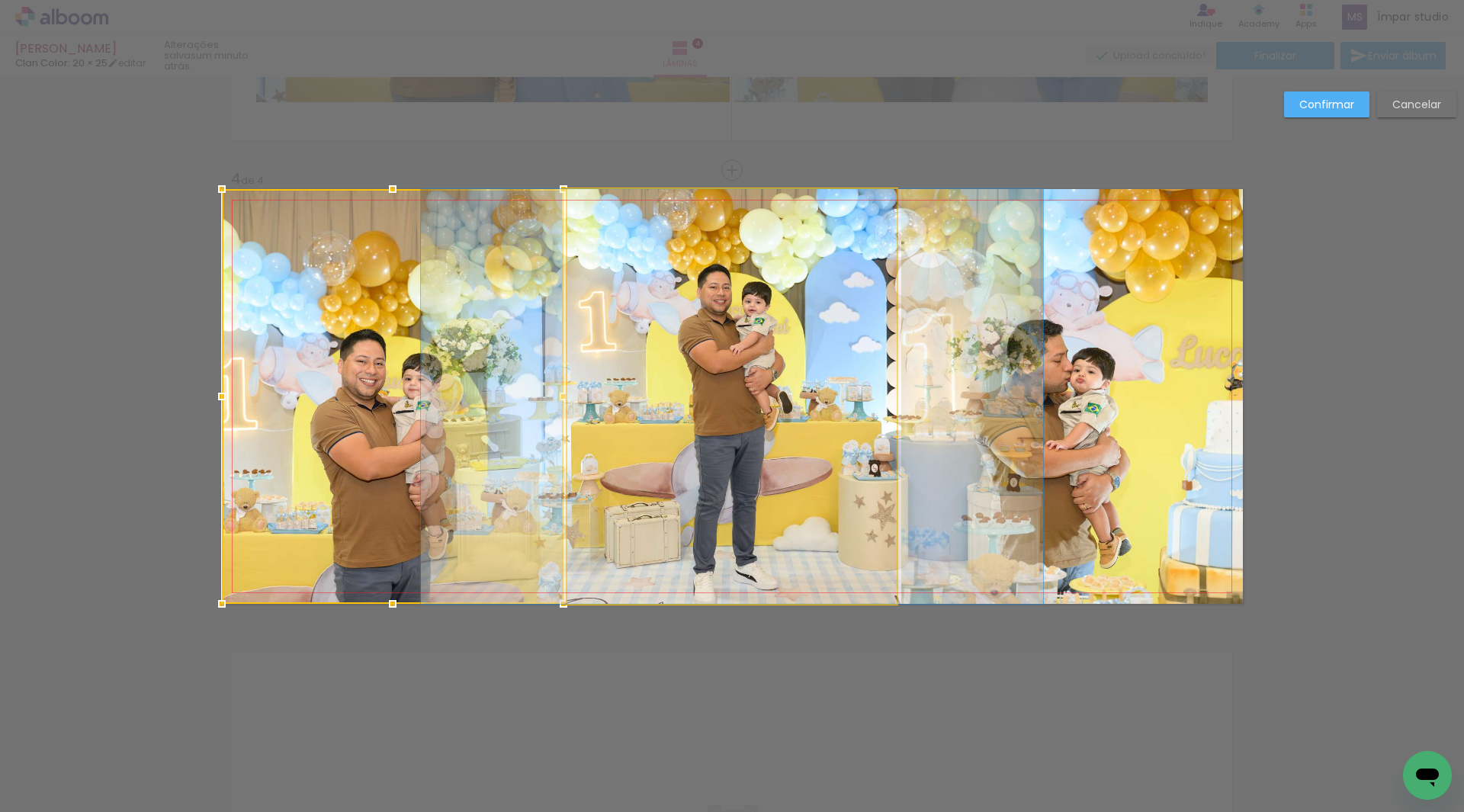
click at [777, 340] on quentale-photo at bounding box center [732, 396] width 329 height 415
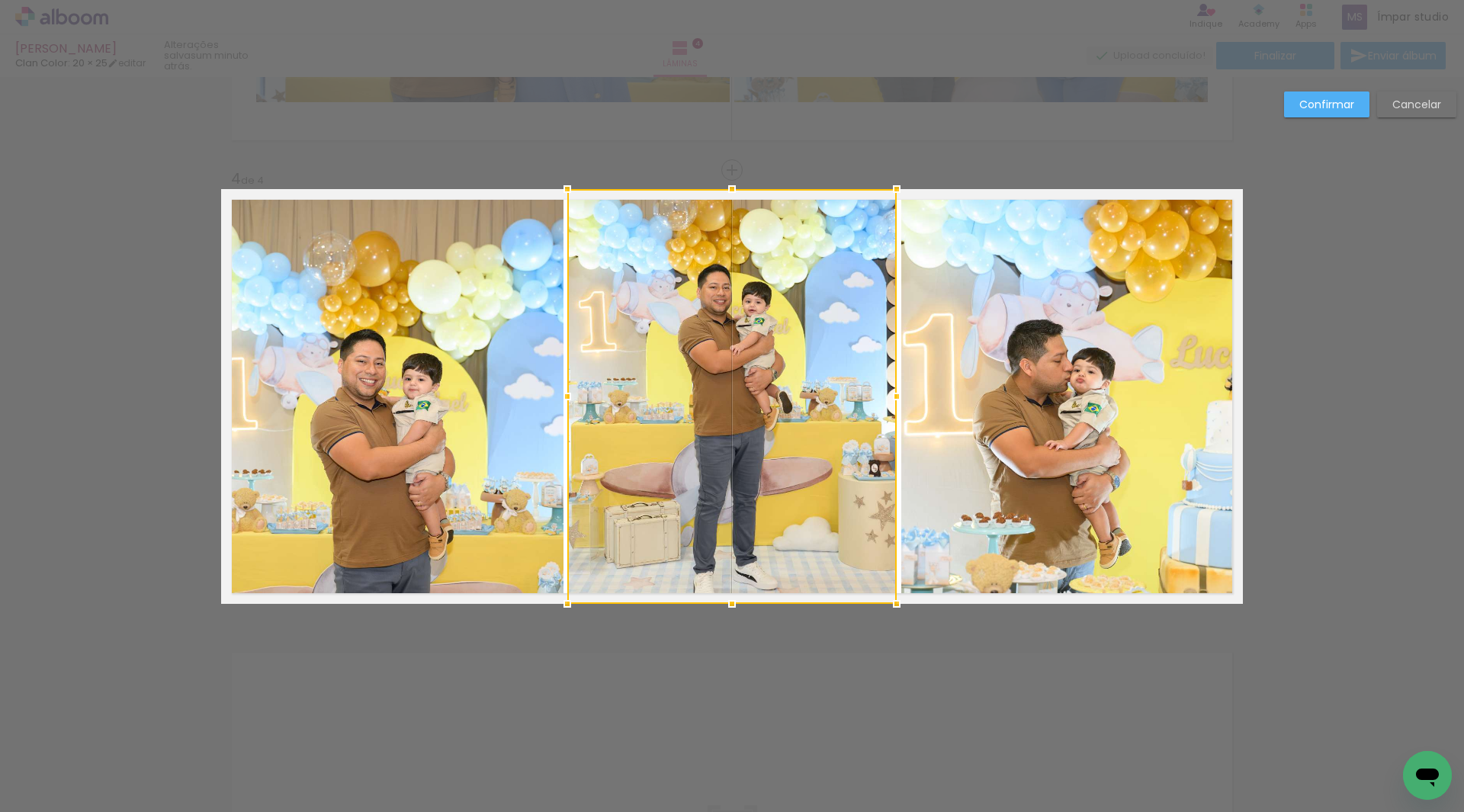
click at [436, 390] on quentale-photo at bounding box center [392, 396] width 342 height 415
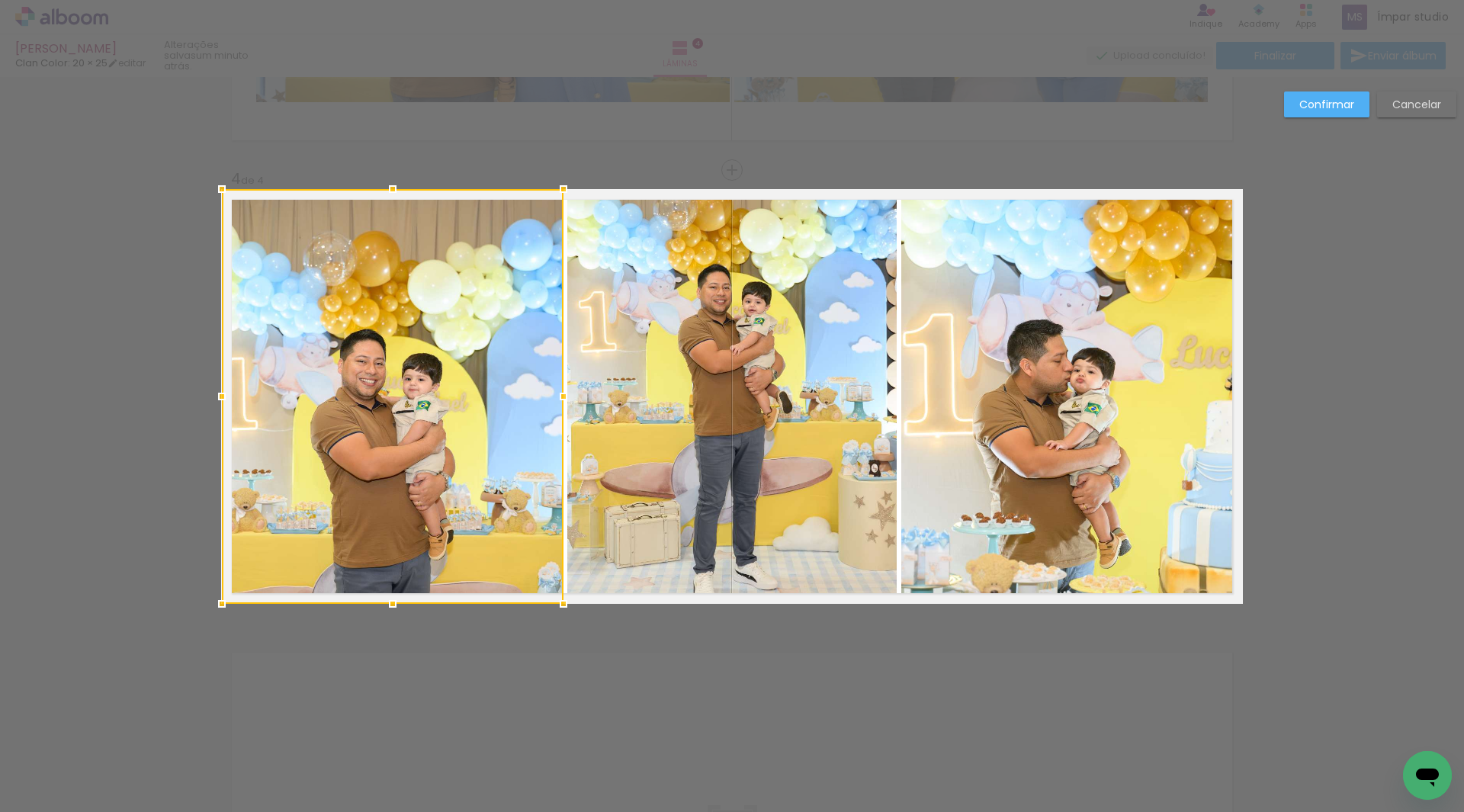
click at [436, 390] on div at bounding box center [392, 396] width 342 height 415
drag, startPoint x: 436, startPoint y: 390, endPoint x: 437, endPoint y: 337, distance: 53.0
click at [437, 337] on div at bounding box center [392, 396] width 342 height 415
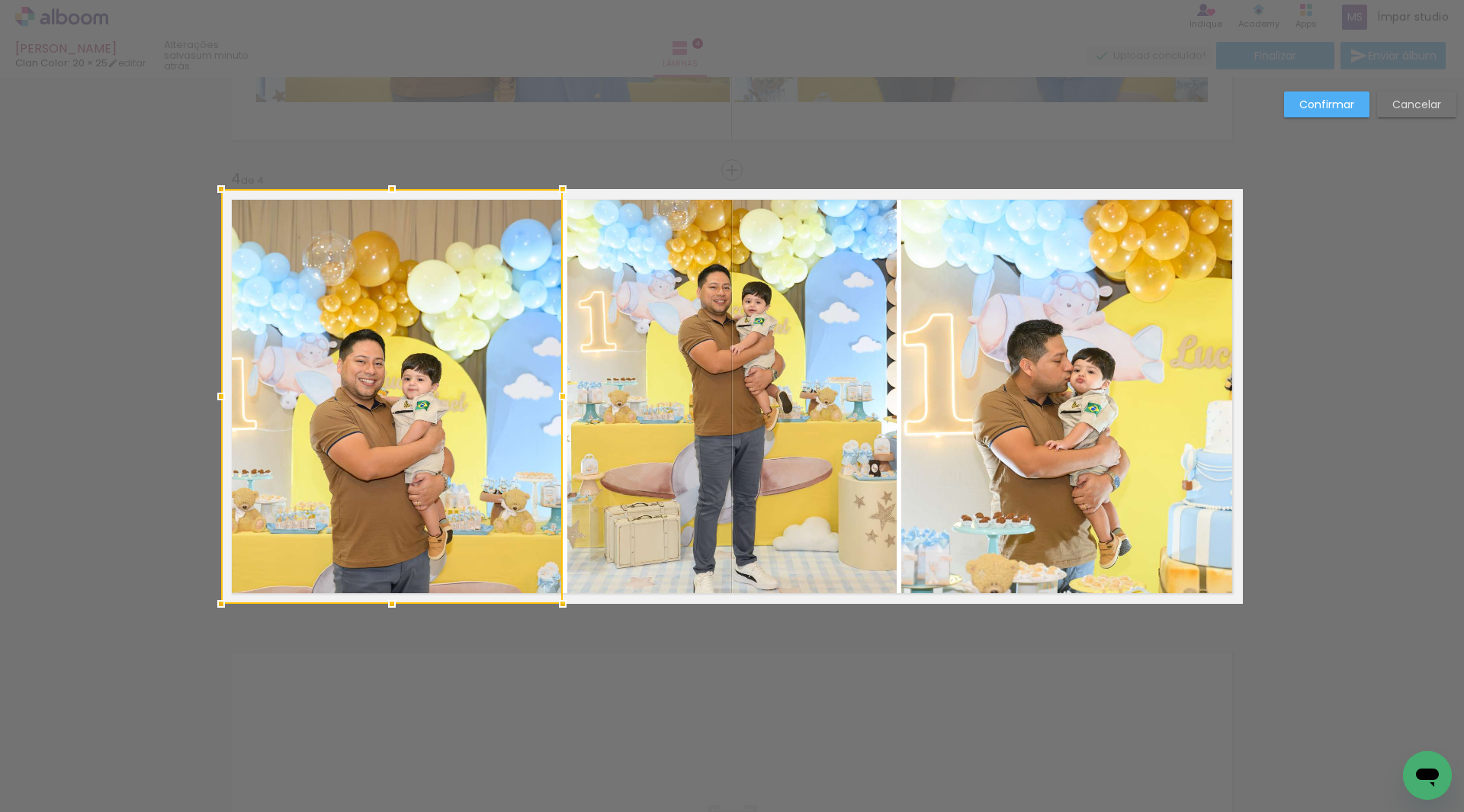
click at [445, 334] on div at bounding box center [392, 396] width 342 height 415
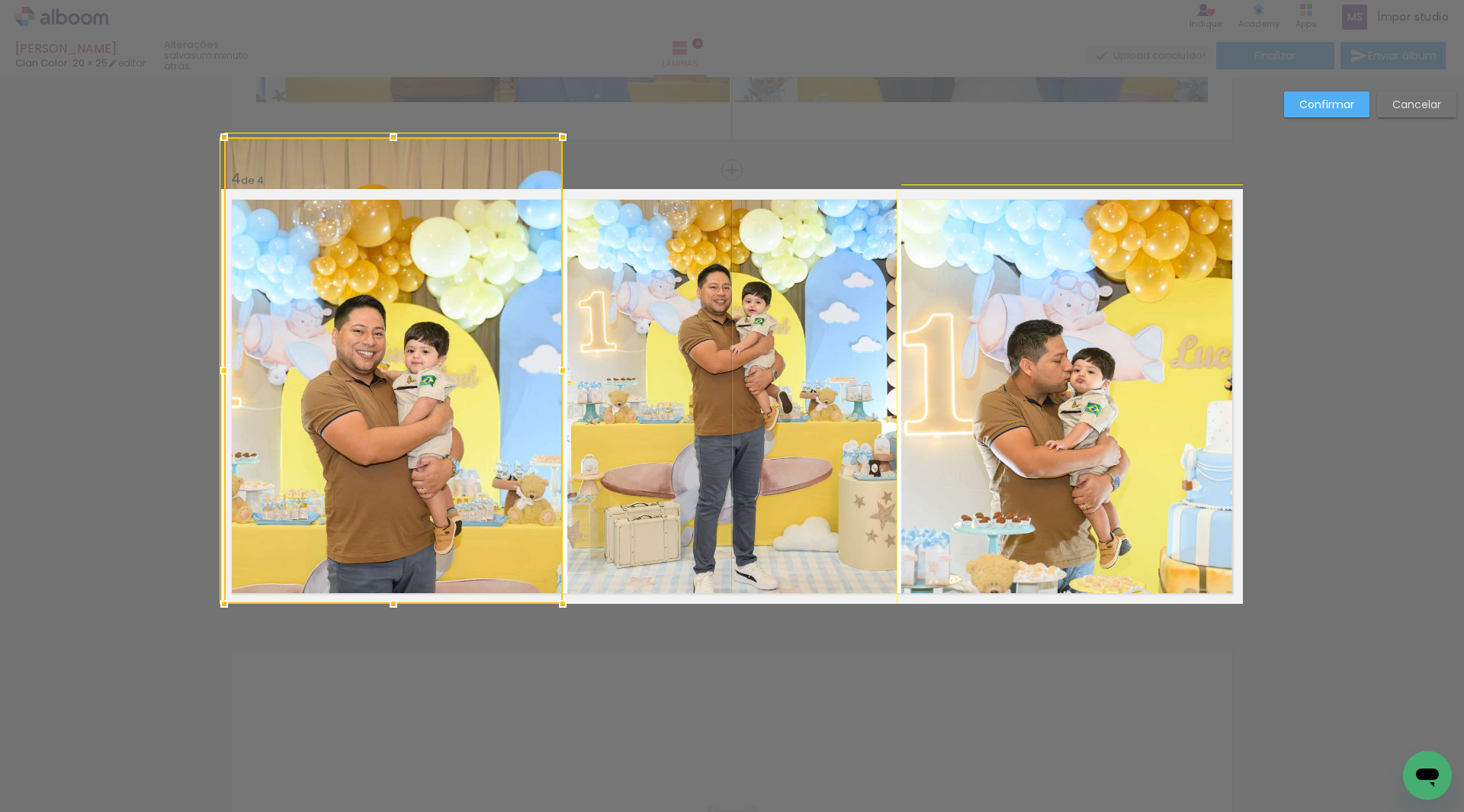
drag, startPoint x: 213, startPoint y: 188, endPoint x: 187, endPoint y: 165, distance: 34.7
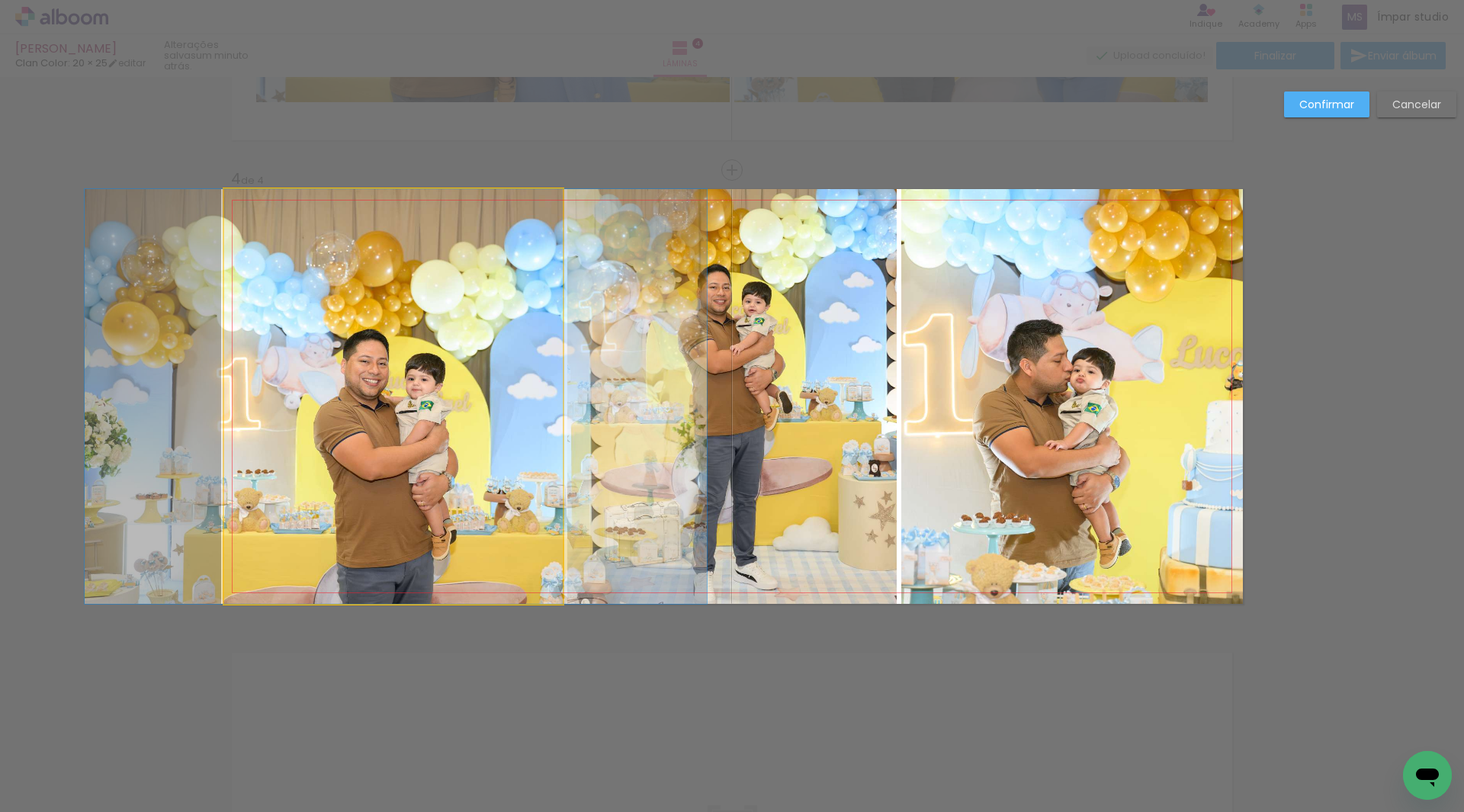
drag, startPoint x: 347, startPoint y: 296, endPoint x: 349, endPoint y: 277, distance: 19.1
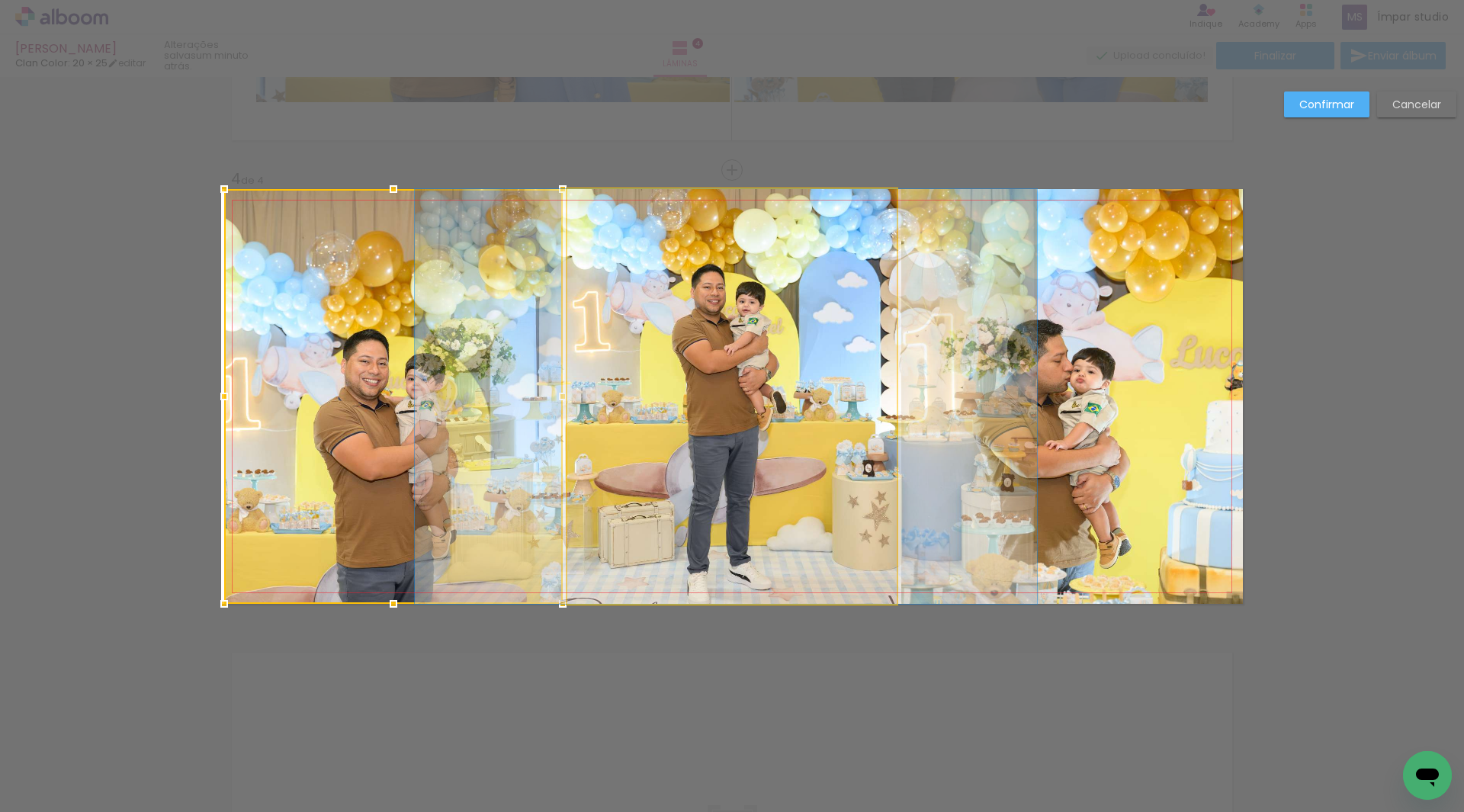
drag, startPoint x: 685, startPoint y: 315, endPoint x: 679, endPoint y: 308, distance: 9.2
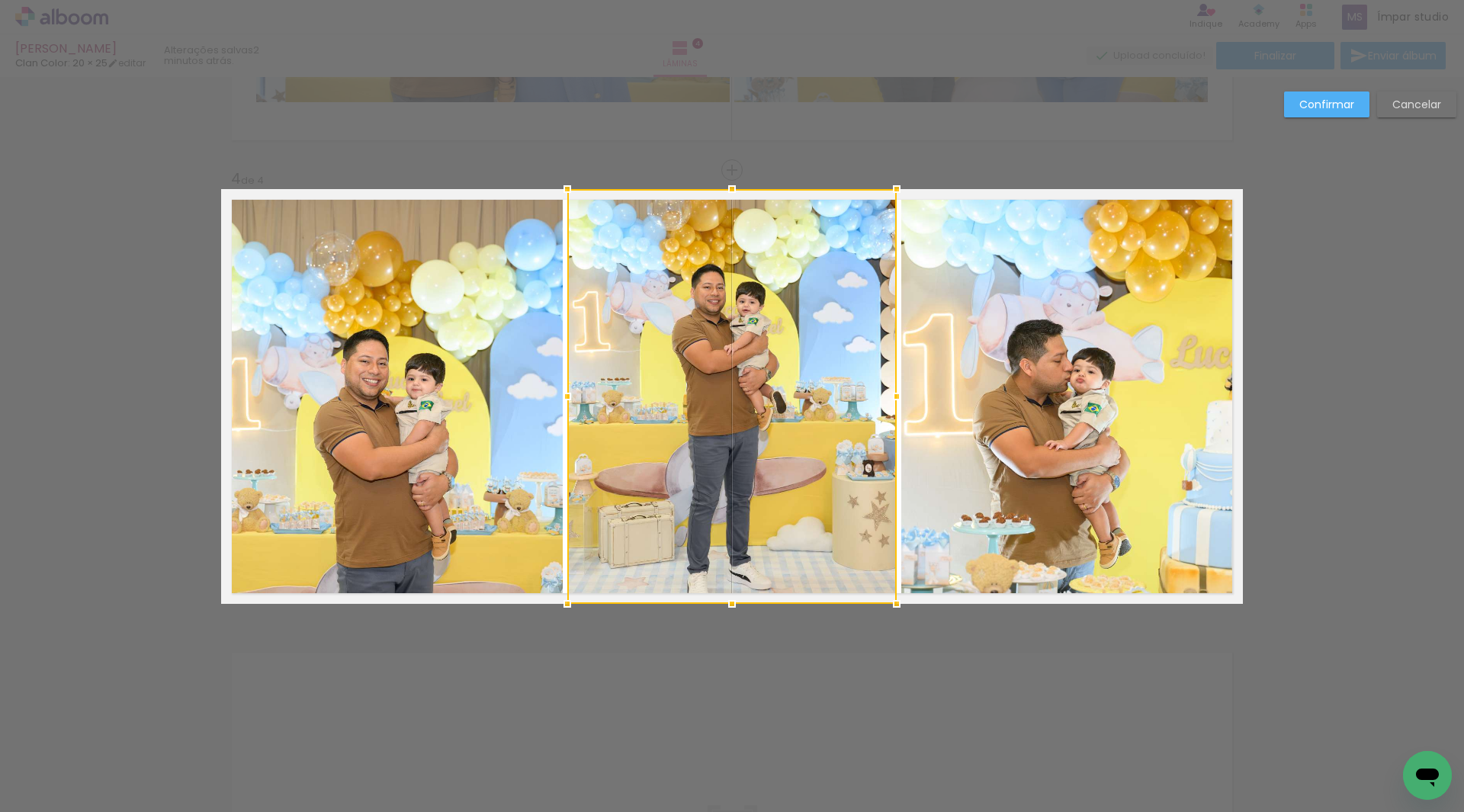
click at [673, 361] on div at bounding box center [732, 396] width 329 height 415
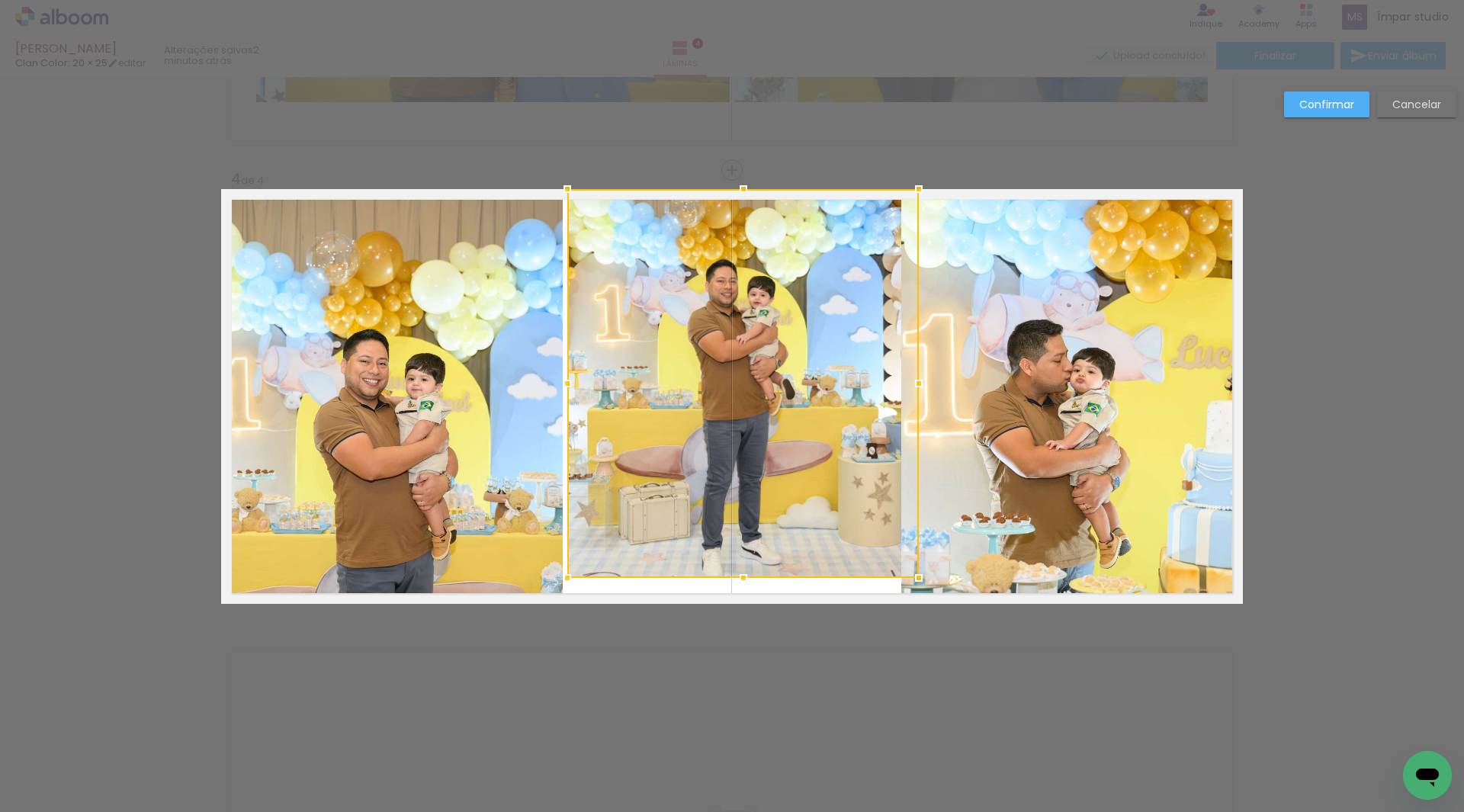
drag, startPoint x: 892, startPoint y: 605, endPoint x: 940, endPoint y: 663, distance: 75.3
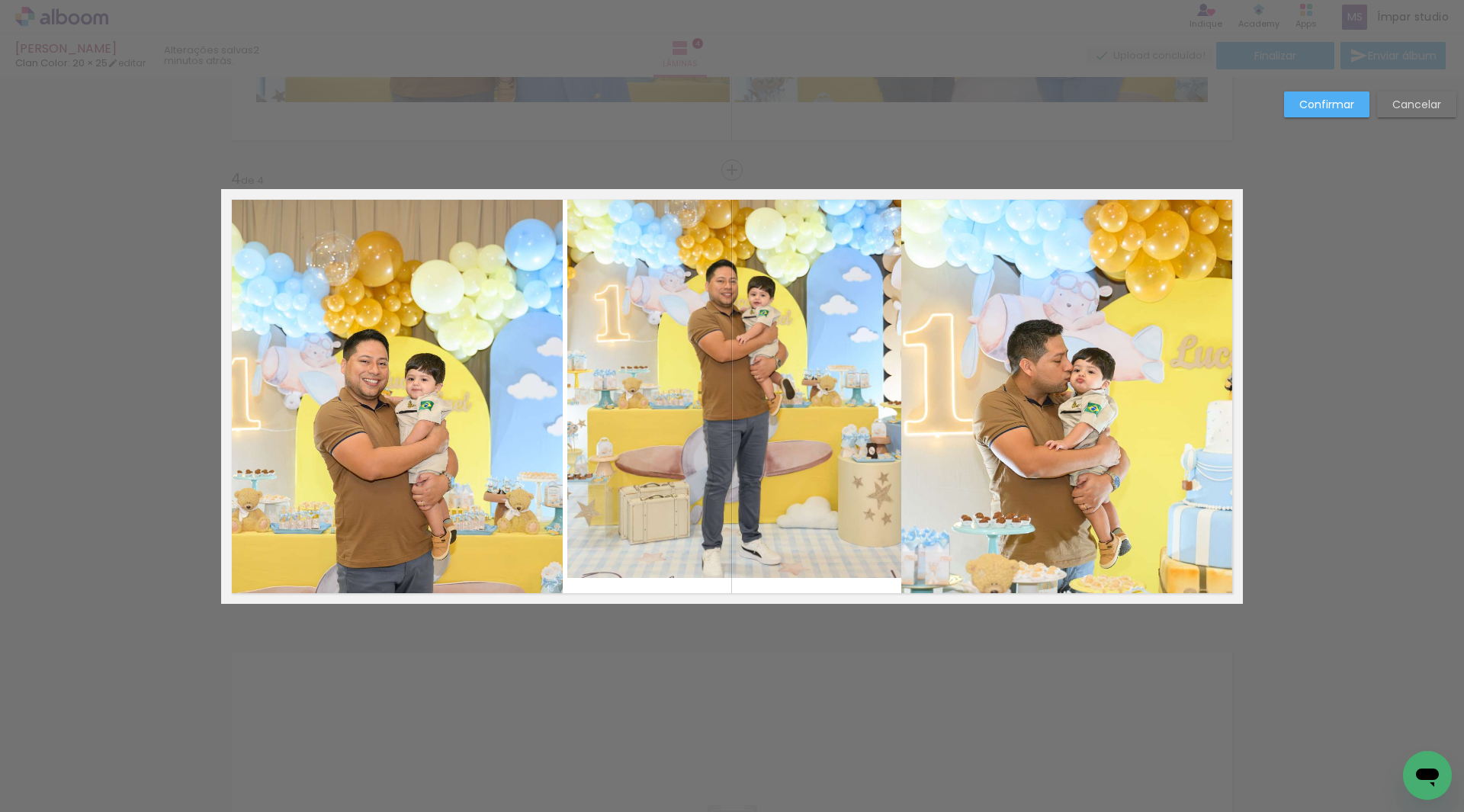
click at [799, 480] on quentale-photo at bounding box center [742, 383] width 352 height 389
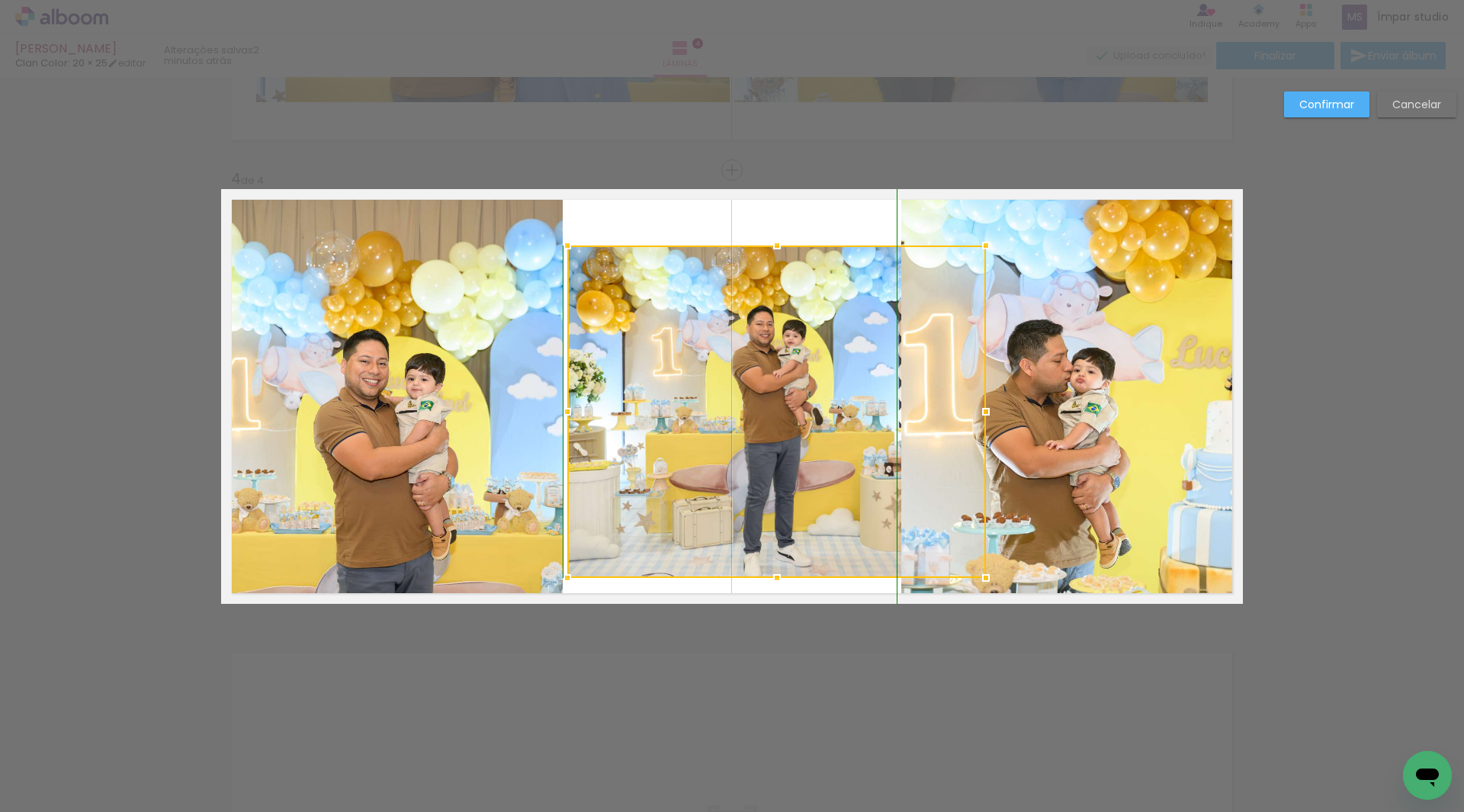
drag, startPoint x: 913, startPoint y: 192, endPoint x: 980, endPoint y: 165, distance: 72.2
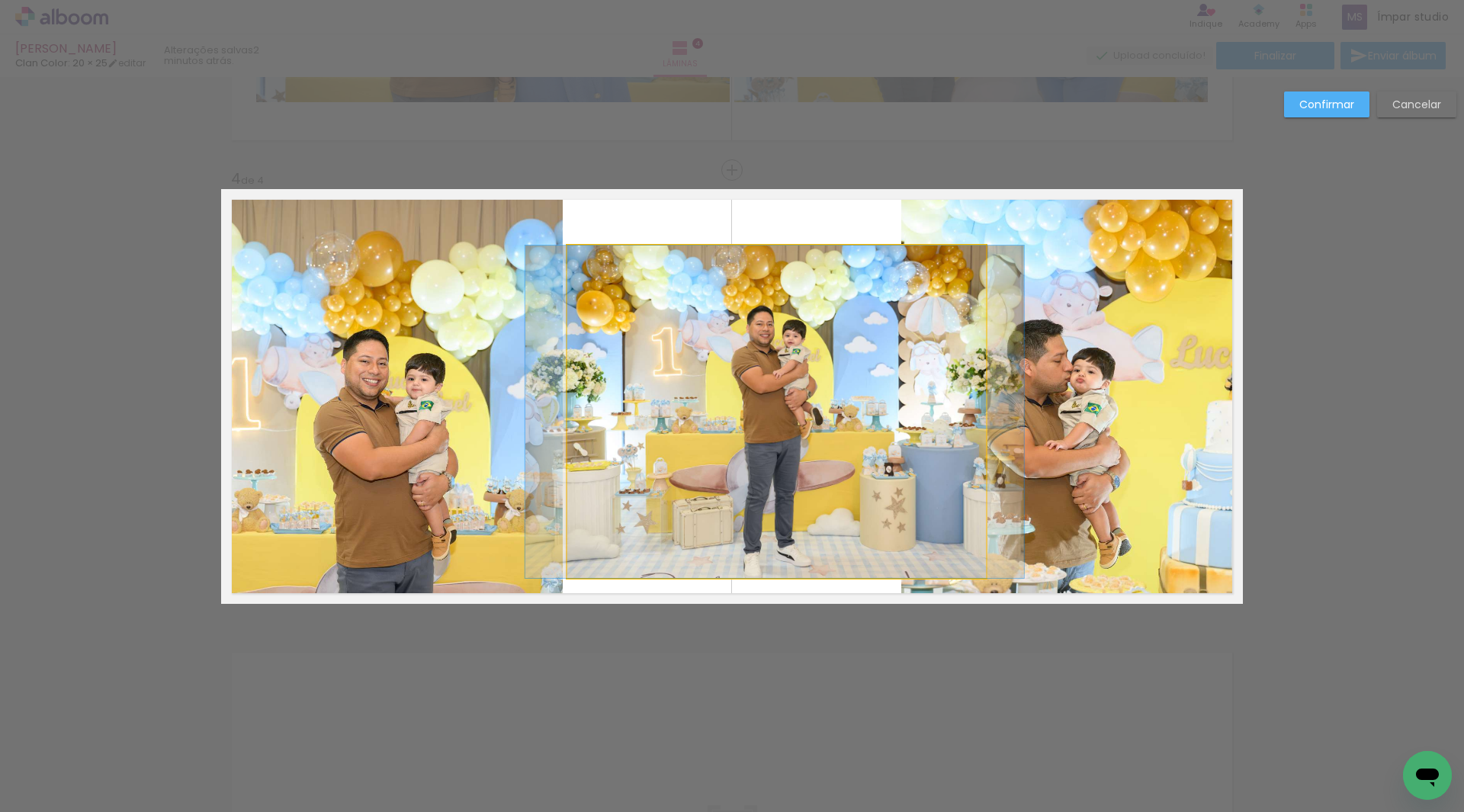
click at [763, 520] on quentale-photo at bounding box center [776, 411] width 419 height 333
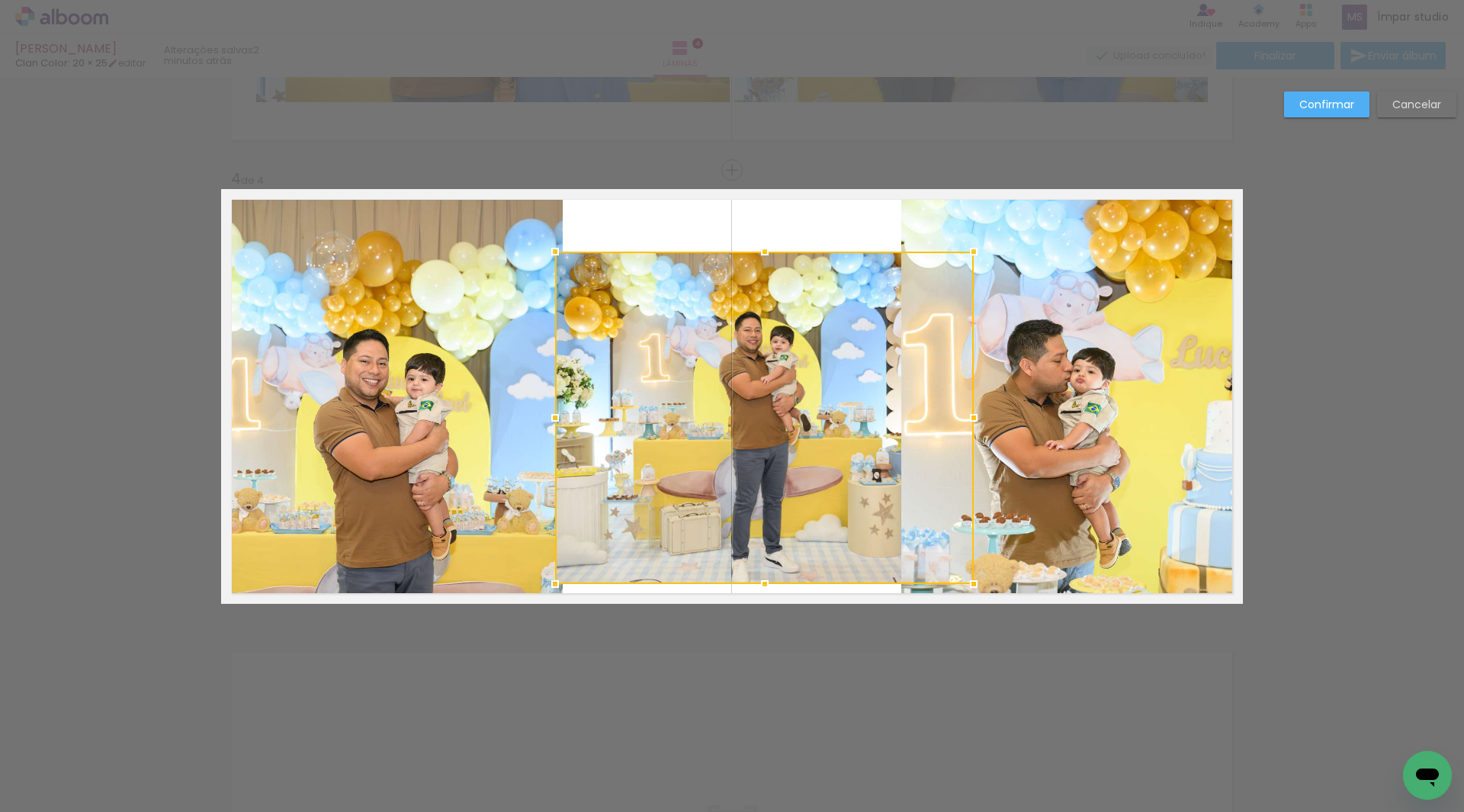
drag, startPoint x: 772, startPoint y: 490, endPoint x: 760, endPoint y: 496, distance: 13.4
click at [760, 496] on div at bounding box center [764, 418] width 419 height 333
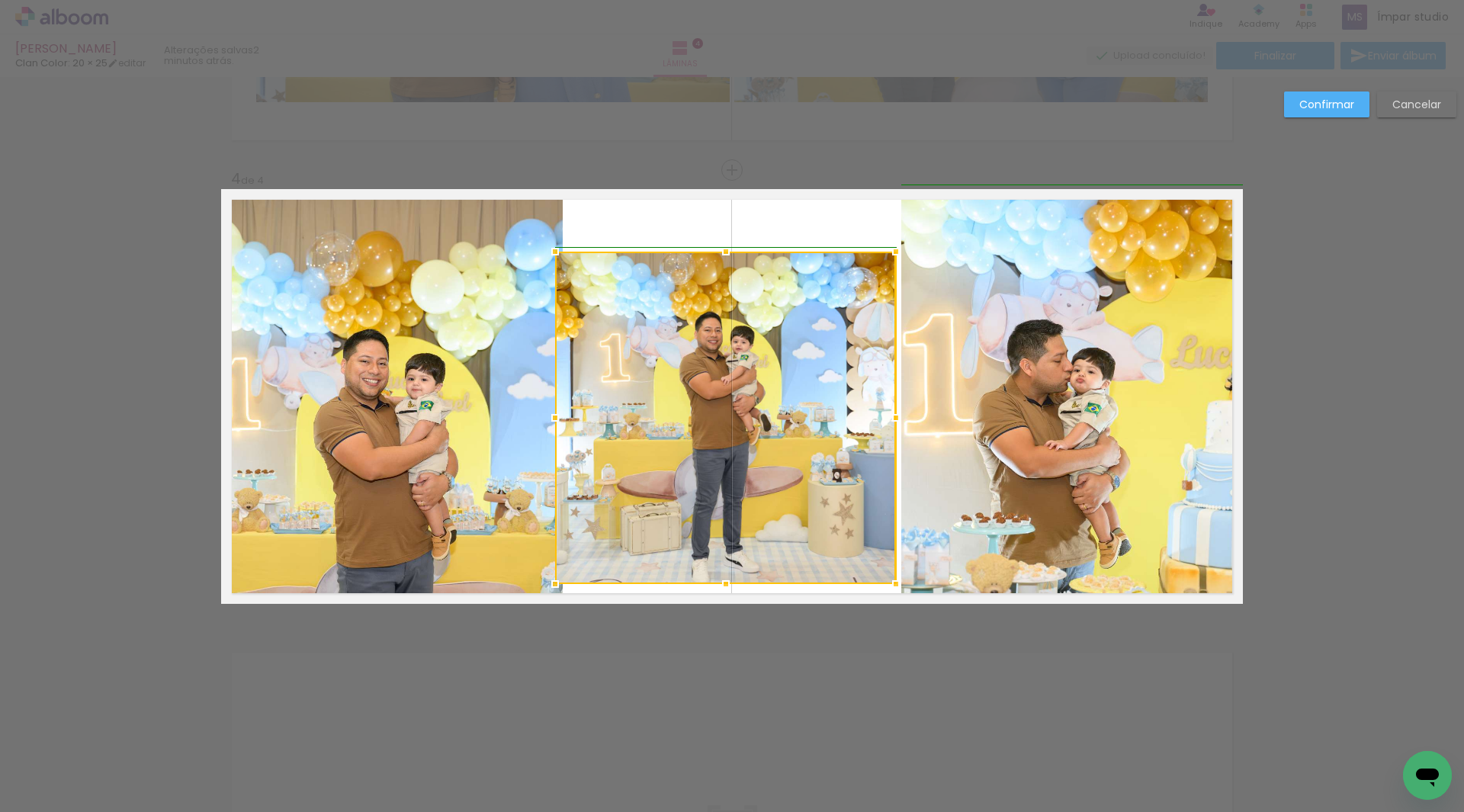
drag, startPoint x: 969, startPoint y: 417, endPoint x: 893, endPoint y: 418, distance: 76.0
click at [893, 418] on div at bounding box center [896, 418] width 31 height 31
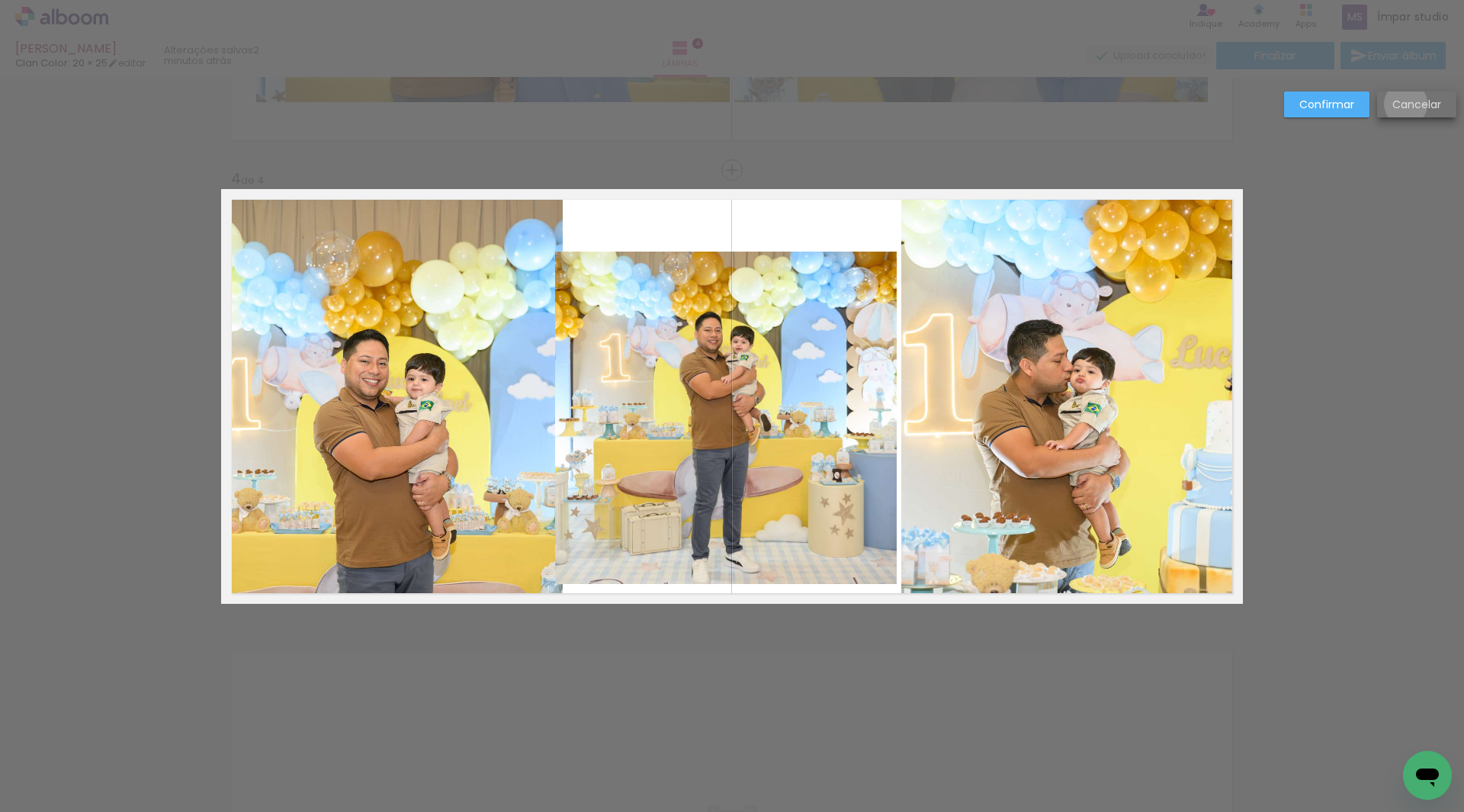
click at [0, 0] on slot "Cancelar" at bounding box center [0, 0] width 0 height 0
